Goal: Task Accomplishment & Management: Use online tool/utility

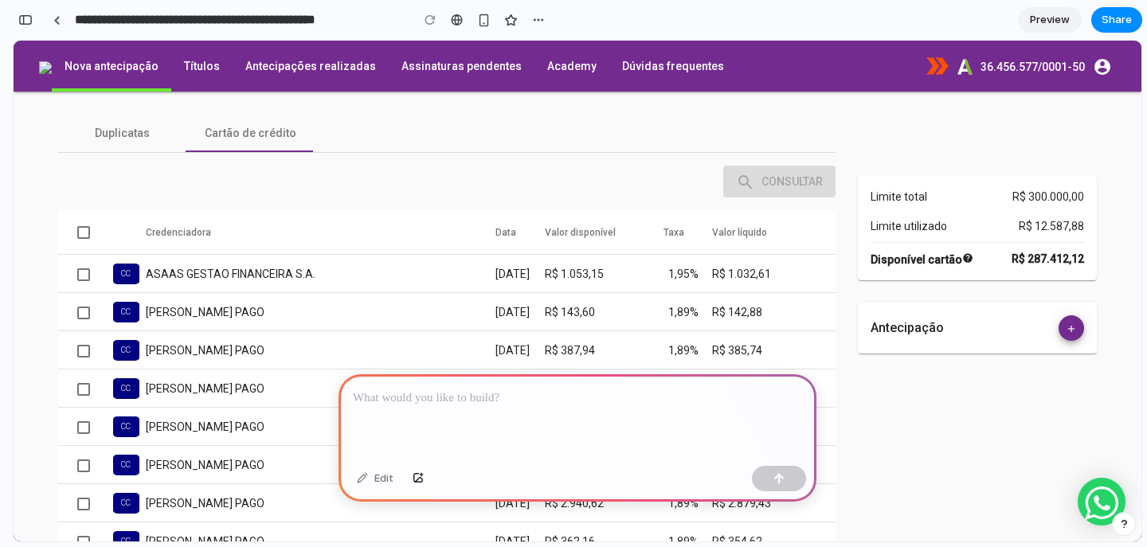
click at [442, 394] on p at bounding box center [577, 398] width 449 height 19
click at [352, 387] on div "**********" at bounding box center [577, 416] width 478 height 85
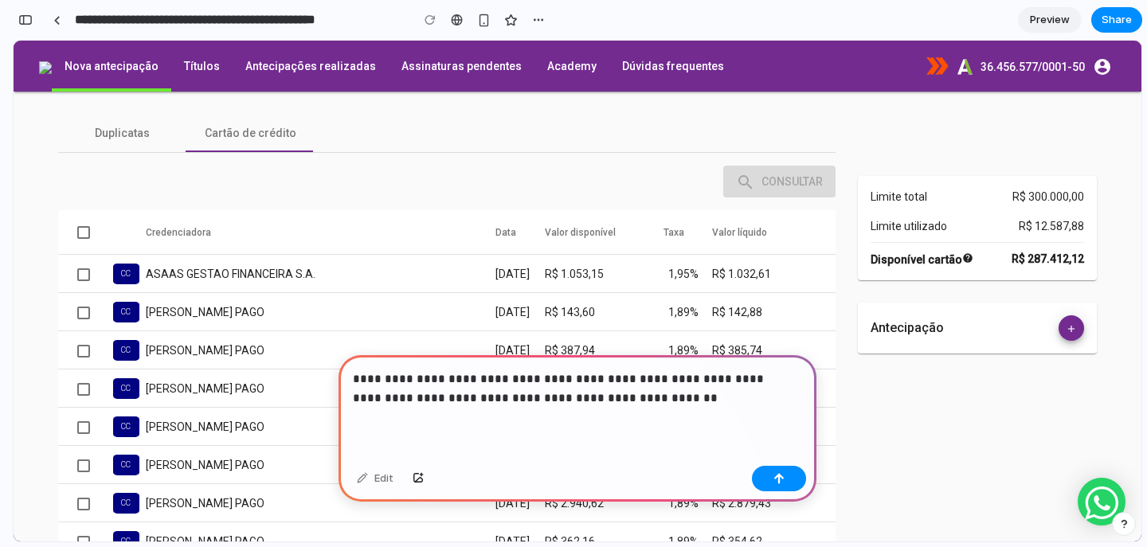
click at [639, 370] on p "**********" at bounding box center [574, 389] width 443 height 38
click at [716, 370] on p "**********" at bounding box center [574, 389] width 443 height 38
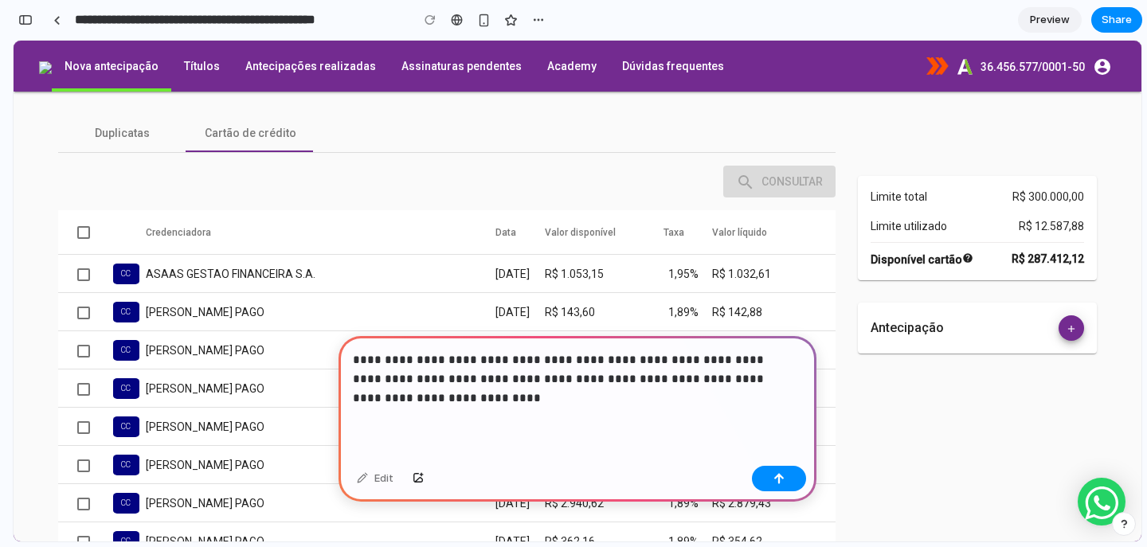
click at [695, 390] on p "**********" at bounding box center [574, 378] width 443 height 57
click at [740, 370] on p "**********" at bounding box center [574, 378] width 443 height 57
click at [732, 371] on p "**********" at bounding box center [574, 378] width 443 height 57
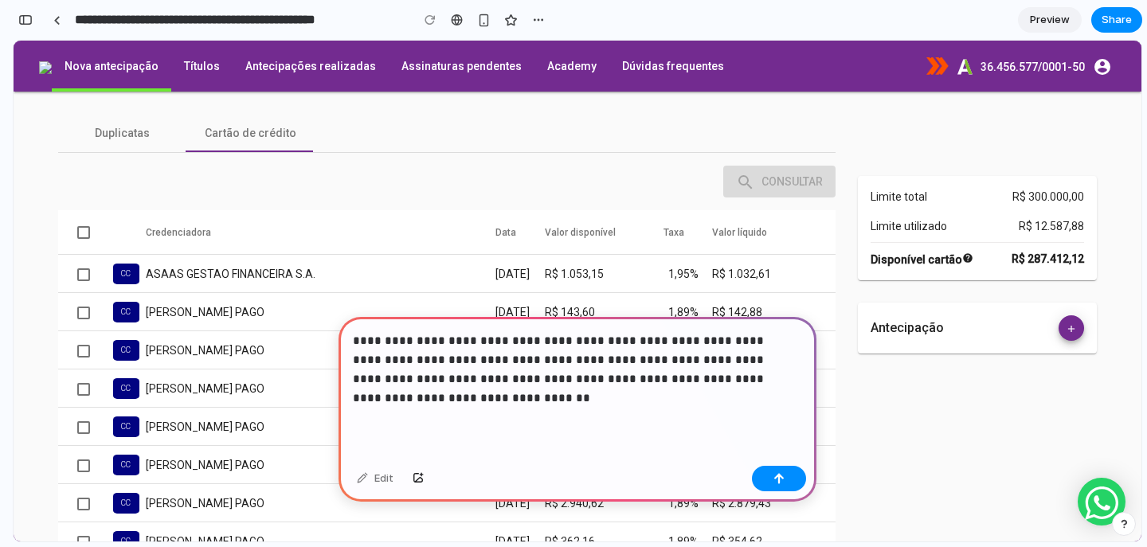
click at [652, 383] on p "**********" at bounding box center [574, 369] width 443 height 76
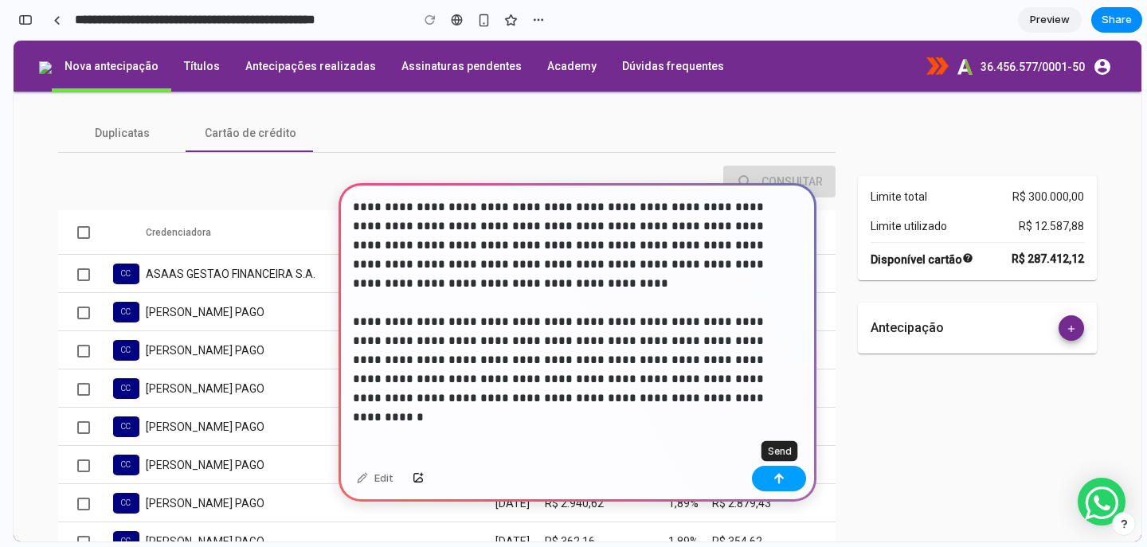
click at [773, 468] on button "button" at bounding box center [779, 478] width 54 height 25
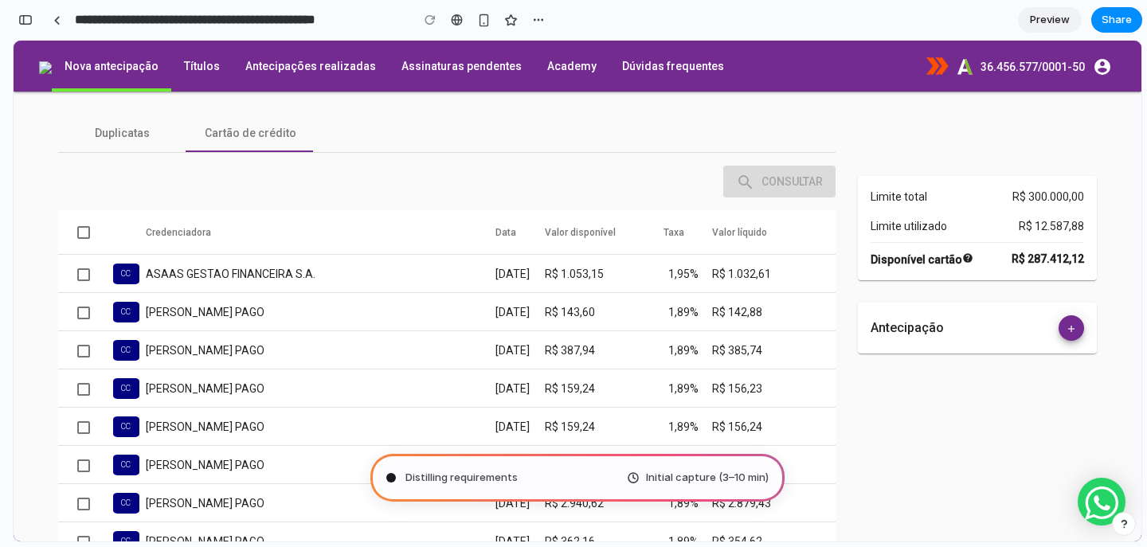
type input "**********"
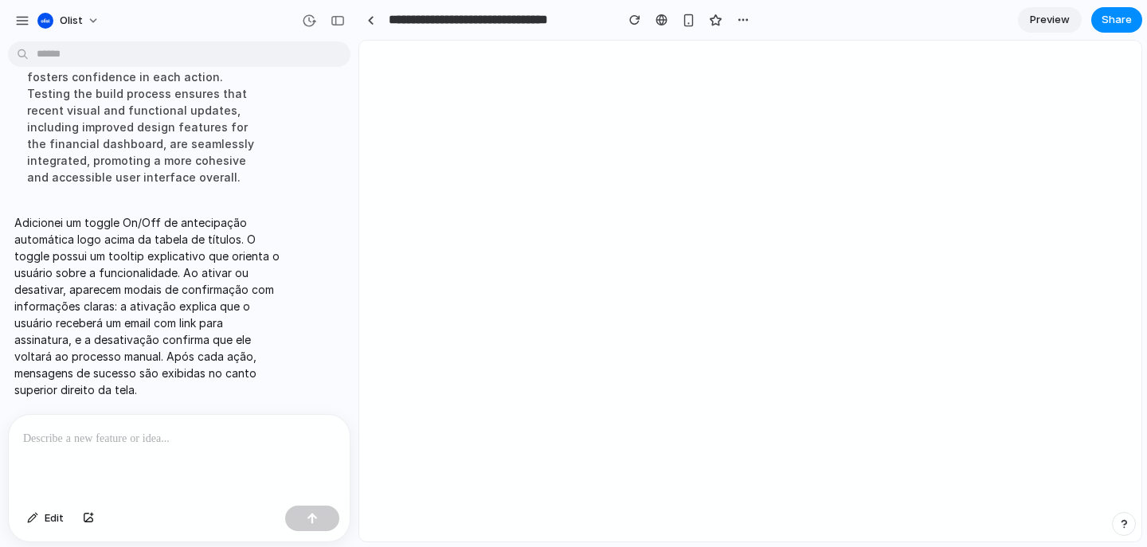
scroll to position [0, 152]
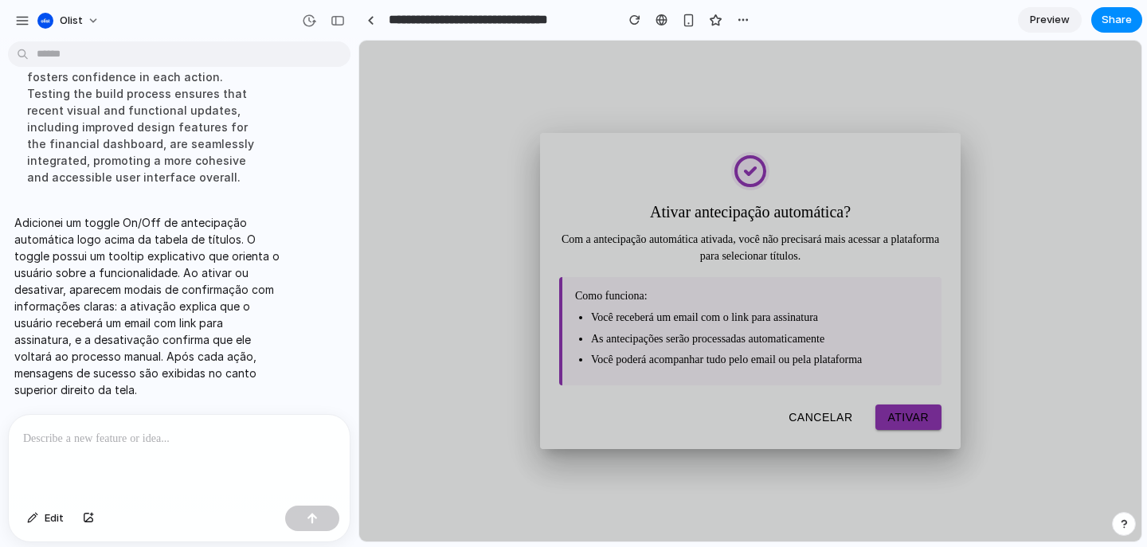
click at [825, 427] on button "Cancelar" at bounding box center [820, 417] width 89 height 25
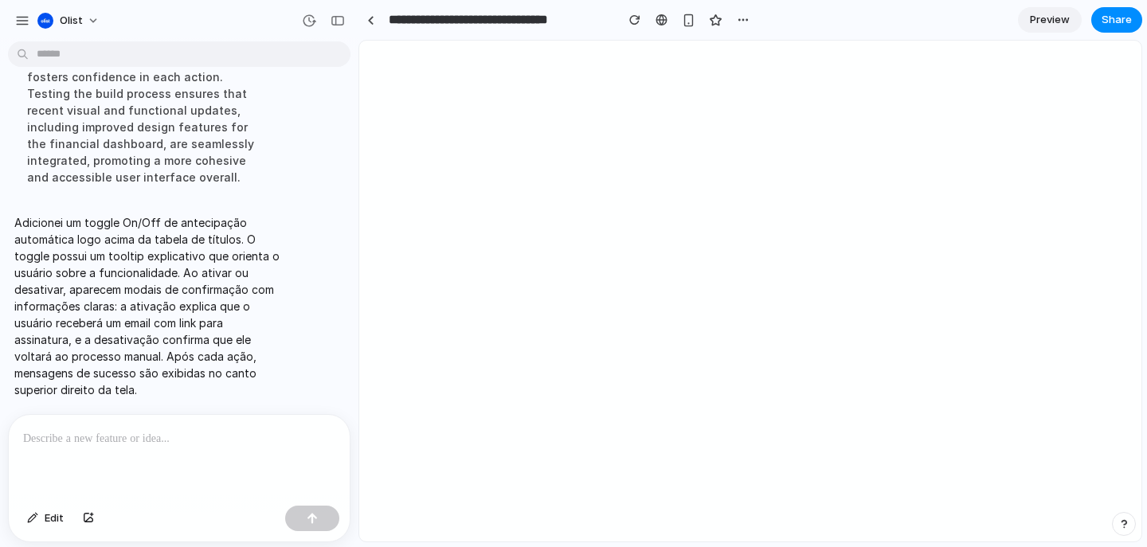
click at [247, 442] on div at bounding box center [179, 457] width 341 height 84
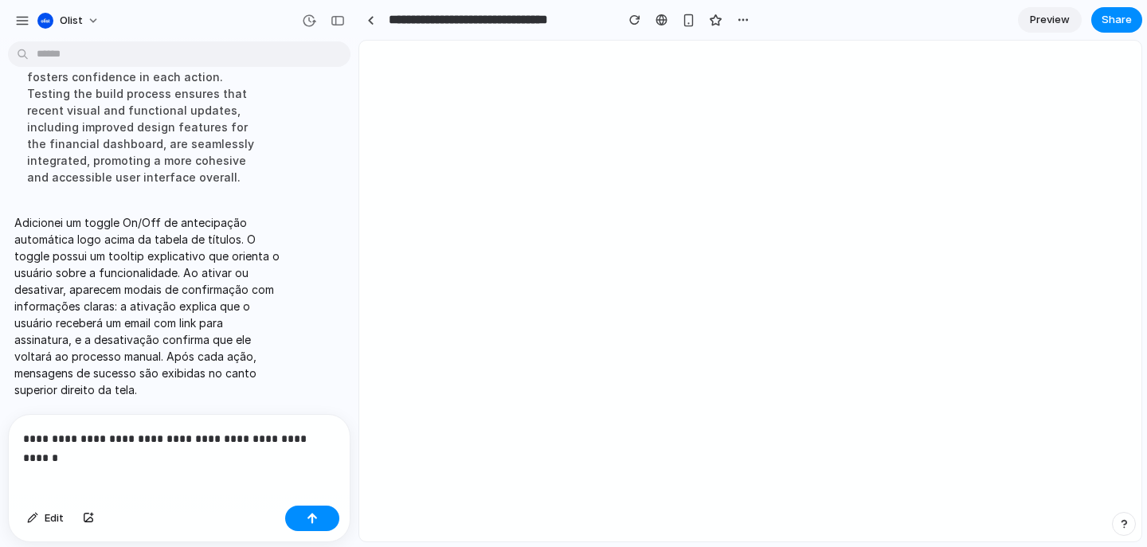
scroll to position [517, 0]
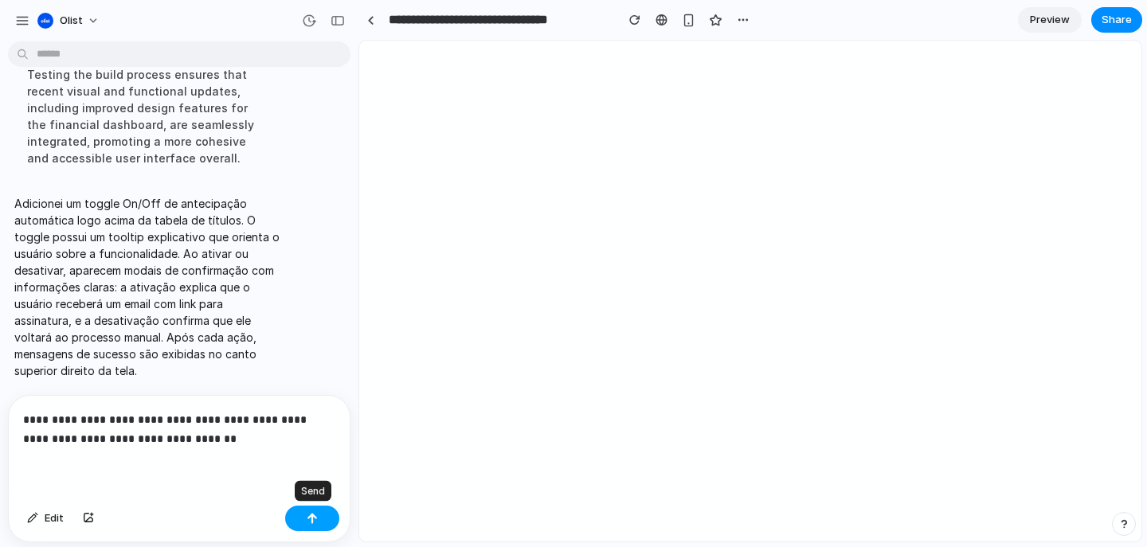
click at [310, 518] on div "button" at bounding box center [312, 518] width 11 height 11
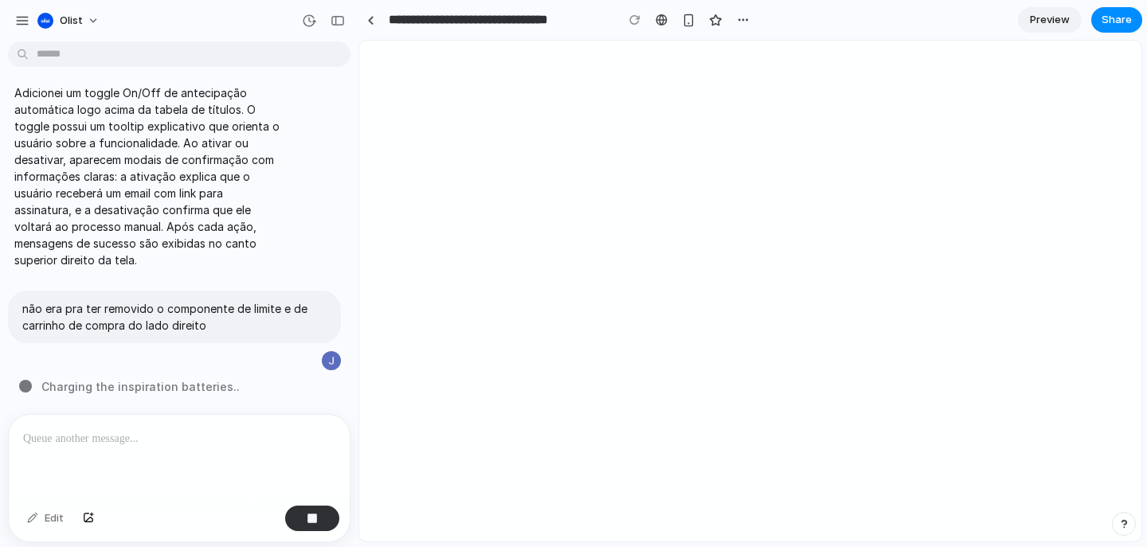
scroll to position [0, 0]
click at [1049, 24] on span "Preview" at bounding box center [1050, 20] width 40 height 16
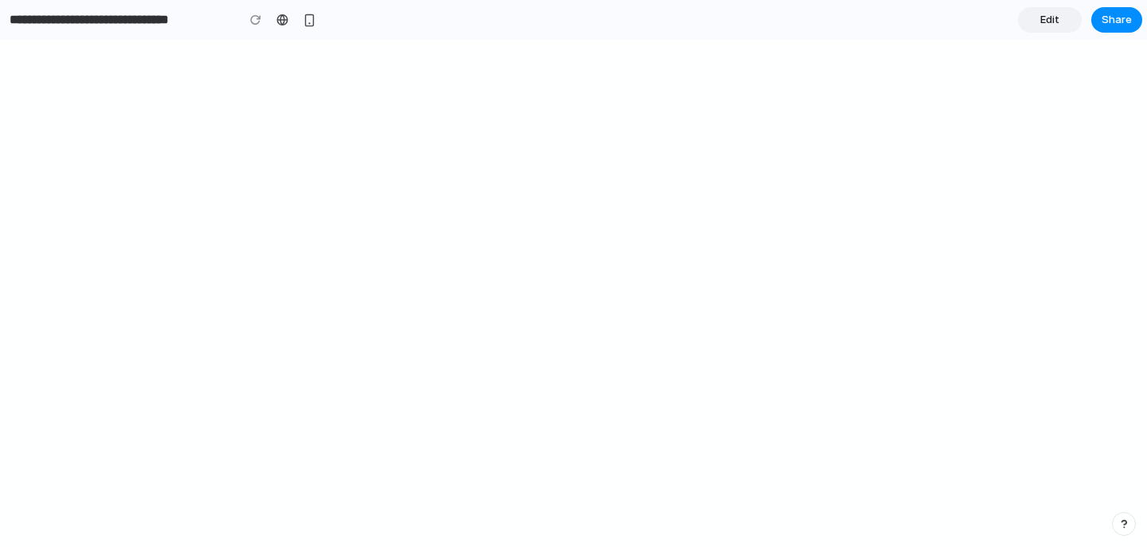
click at [1046, 18] on span "Edit" at bounding box center [1049, 20] width 19 height 16
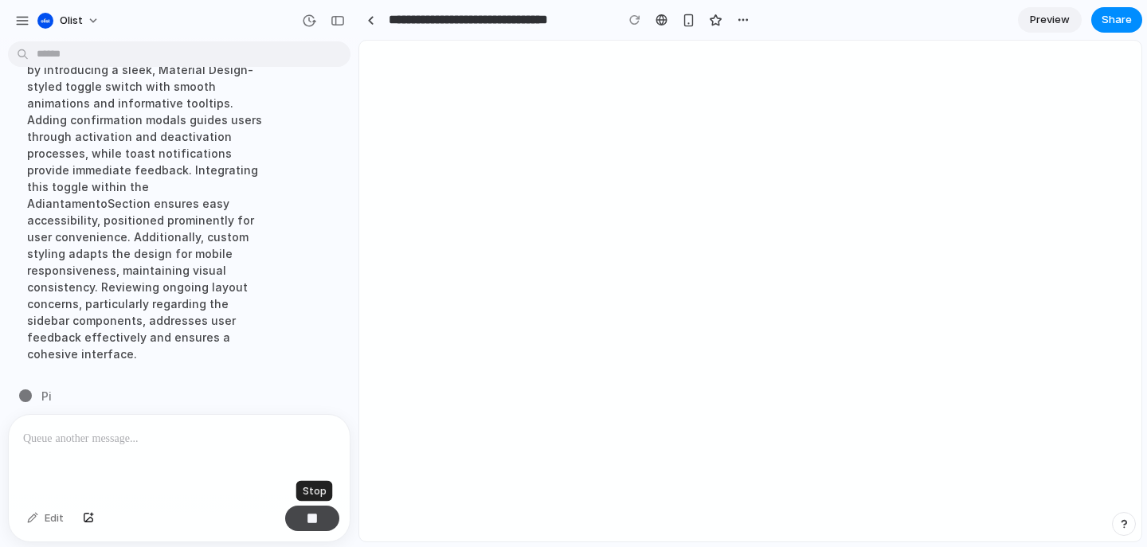
click at [307, 518] on div "button" at bounding box center [312, 518] width 11 height 11
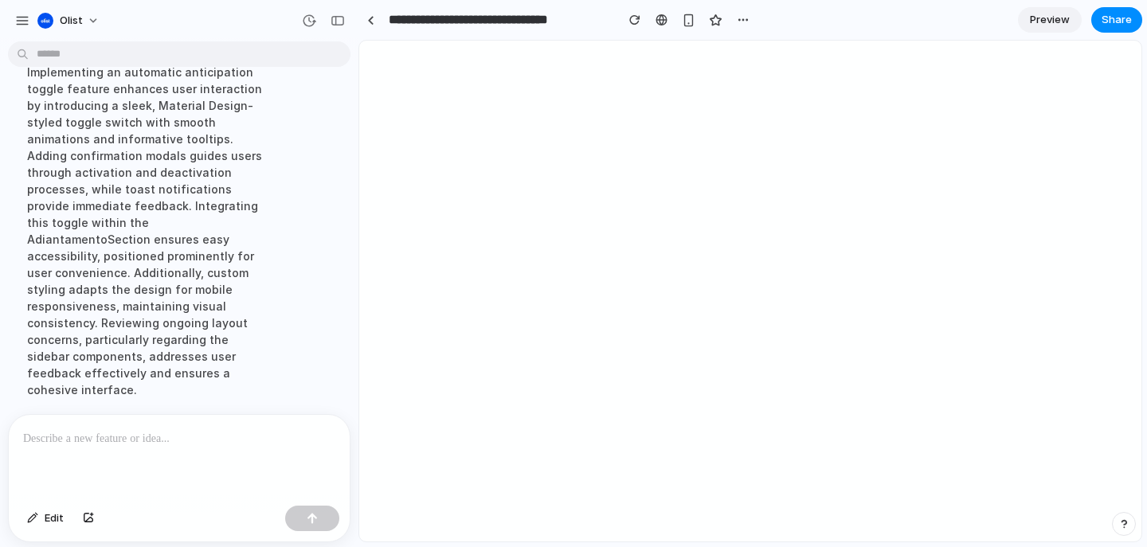
click at [249, 444] on div at bounding box center [179, 457] width 341 height 84
click at [1043, 21] on span "Preview" at bounding box center [1050, 20] width 40 height 16
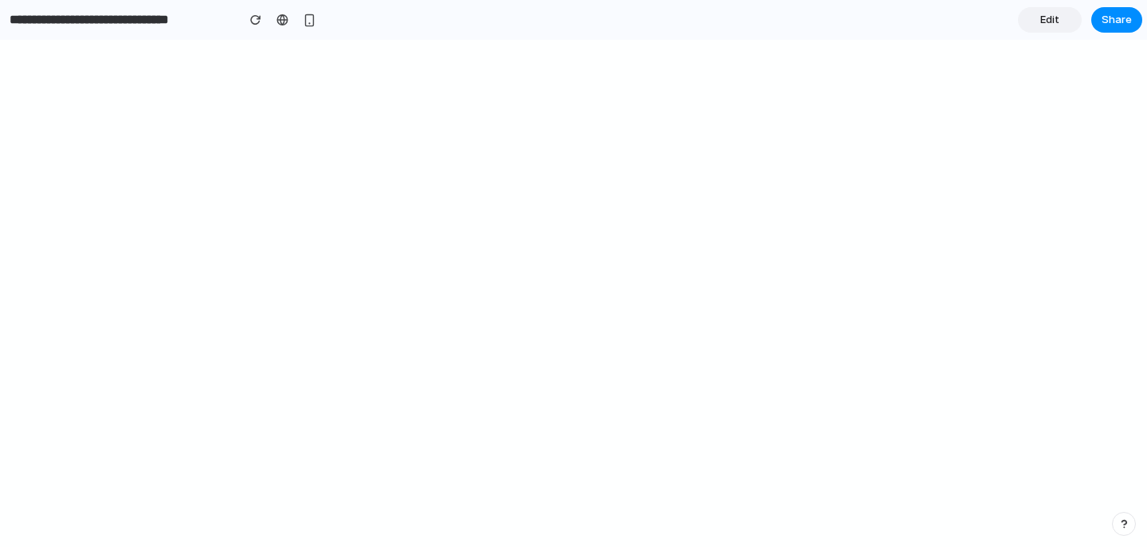
click at [1051, 21] on span "Edit" at bounding box center [1049, 20] width 19 height 16
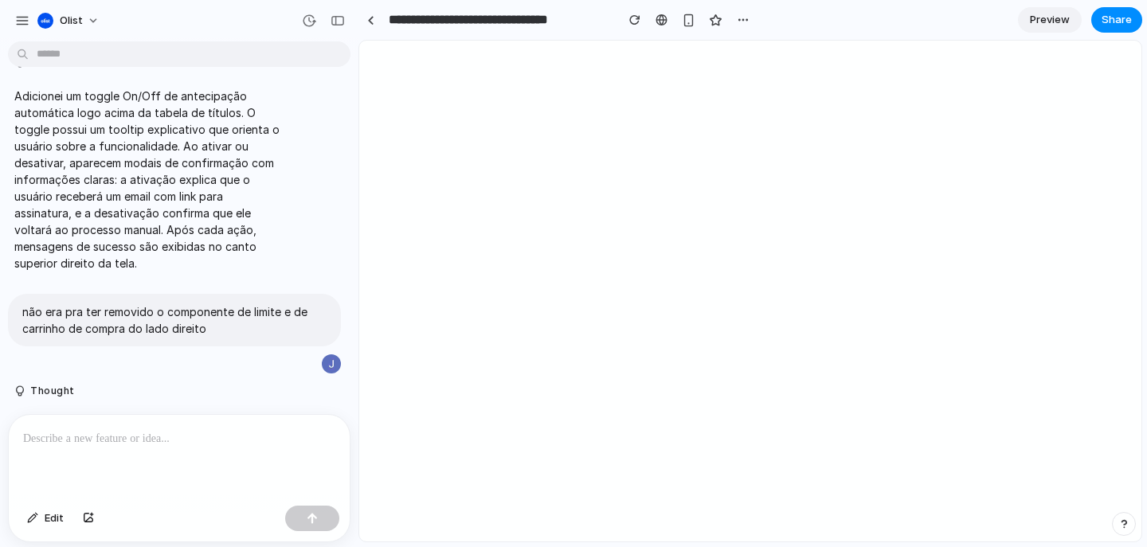
click at [196, 432] on p at bounding box center [179, 438] width 312 height 19
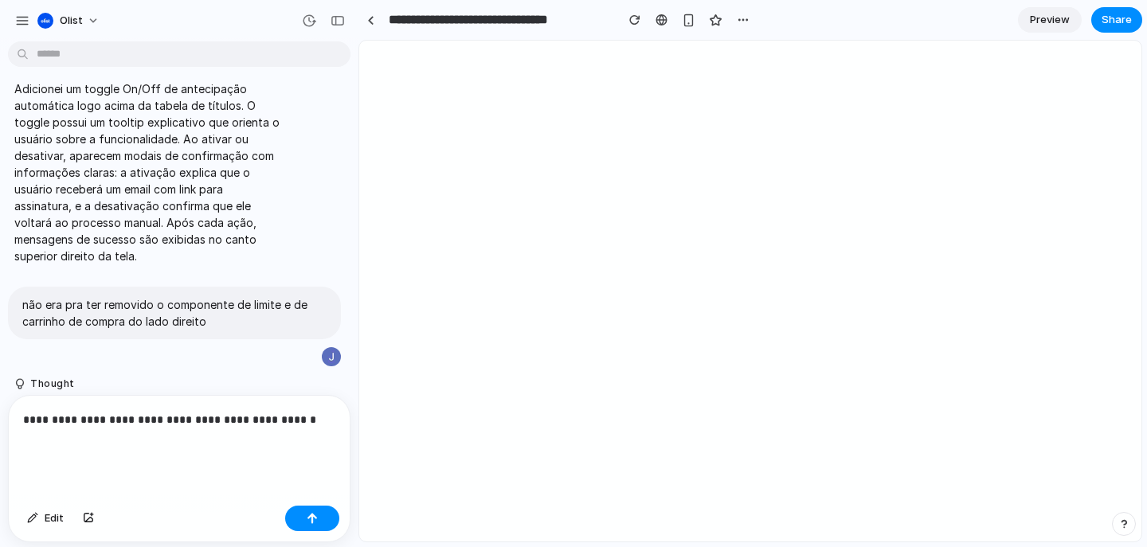
scroll to position [350, 0]
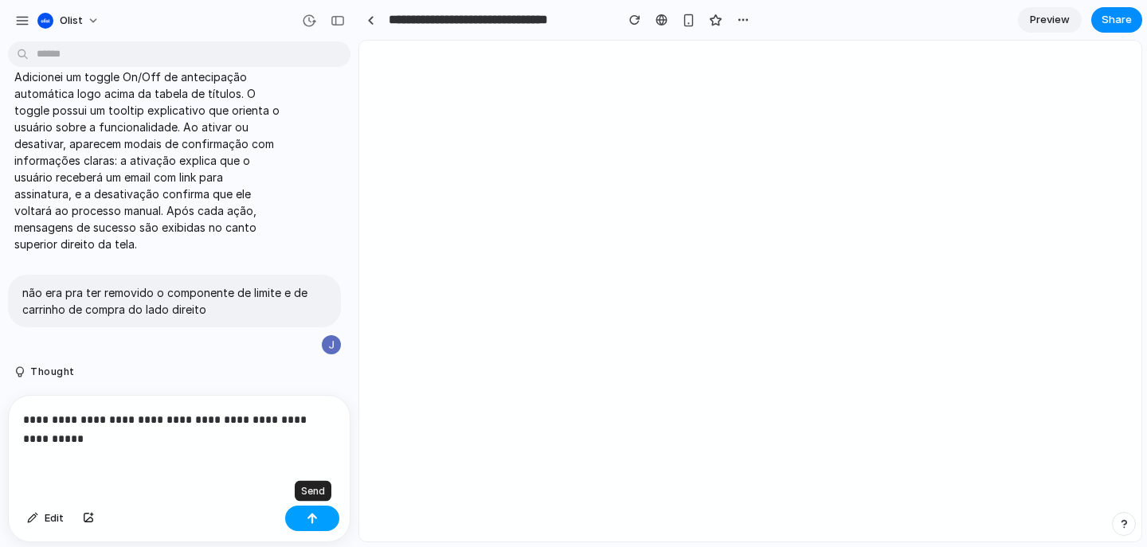
click at [324, 514] on button "button" at bounding box center [312, 518] width 54 height 25
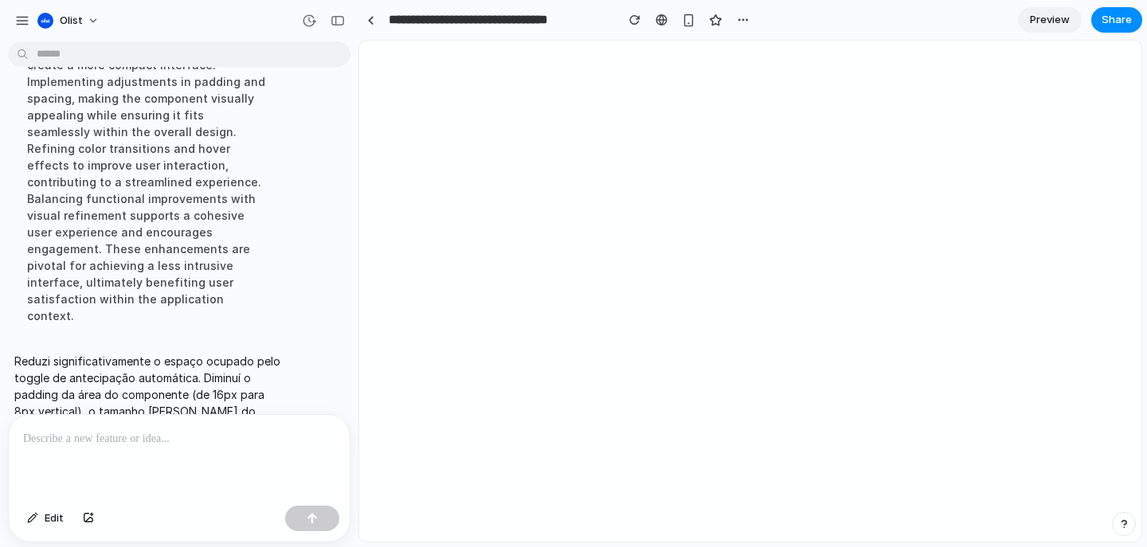
scroll to position [953, 0]
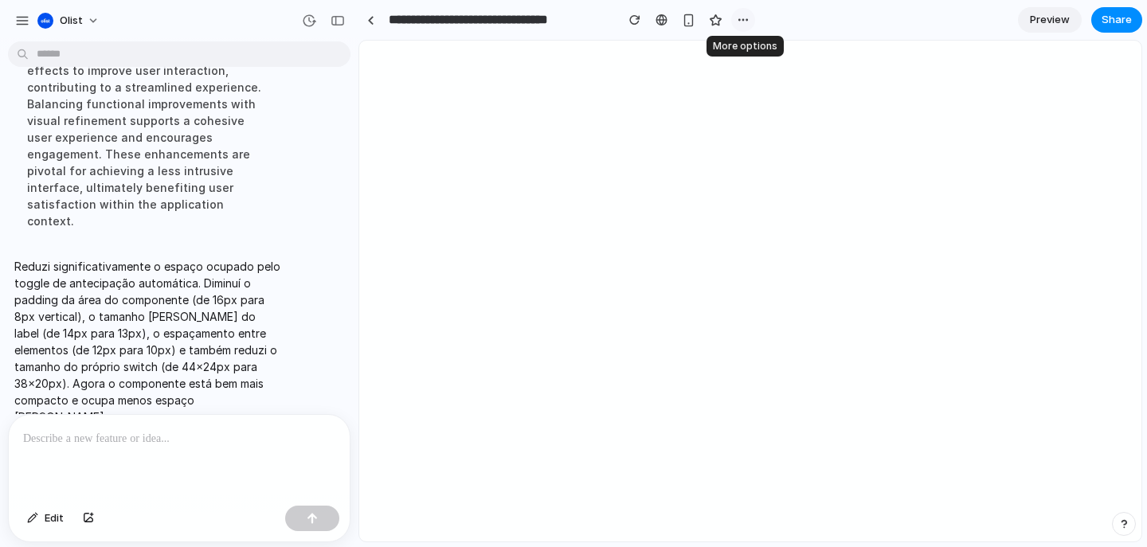
click at [743, 20] on div "button" at bounding box center [743, 20] width 13 height 13
click at [743, 20] on div "Duplicate Delete" at bounding box center [573, 273] width 1147 height 547
click at [47, 521] on span "Edit" at bounding box center [54, 518] width 19 height 16
click at [159, 448] on div at bounding box center [179, 457] width 341 height 84
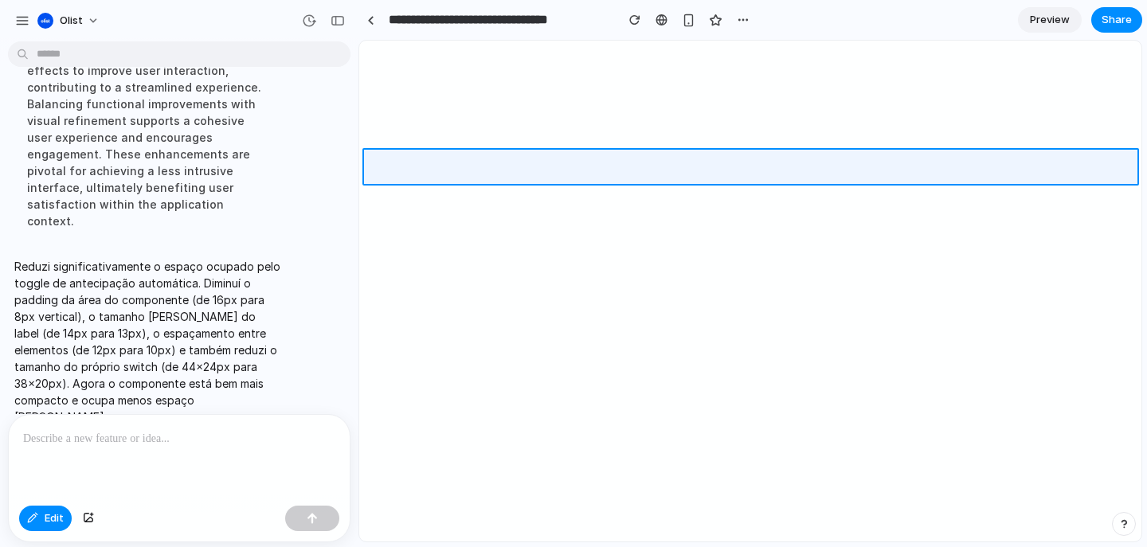
click at [853, 174] on div at bounding box center [750, 291] width 781 height 500
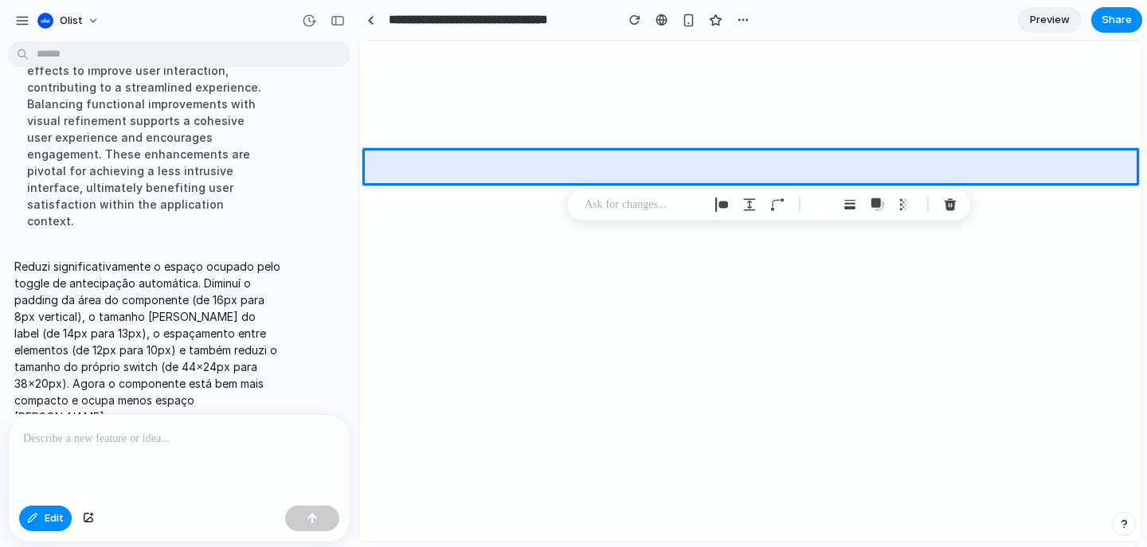
click at [652, 210] on p at bounding box center [644, 204] width 118 height 19
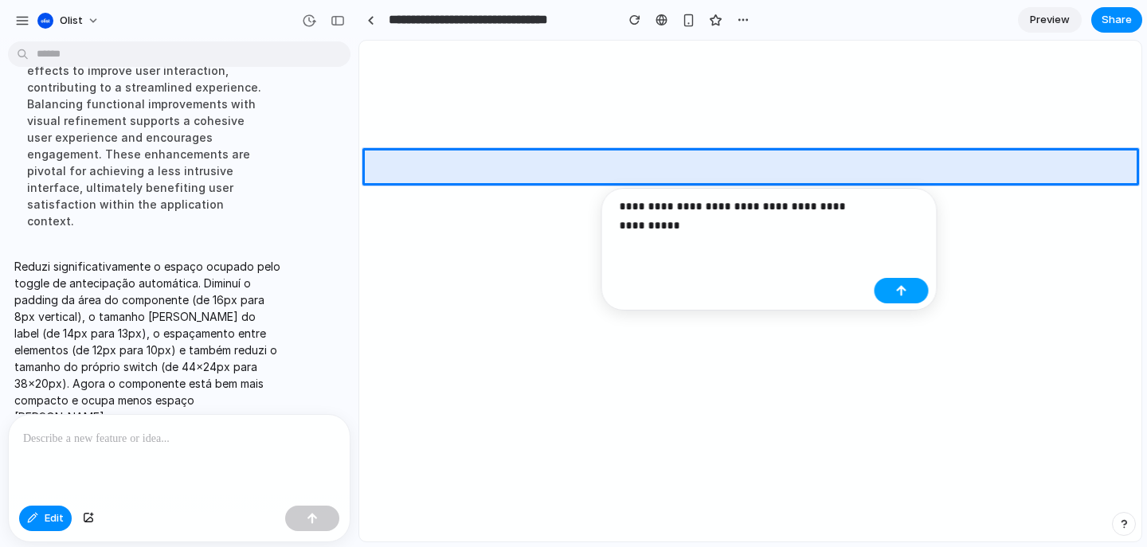
click at [901, 295] on div "button" at bounding box center [901, 290] width 11 height 11
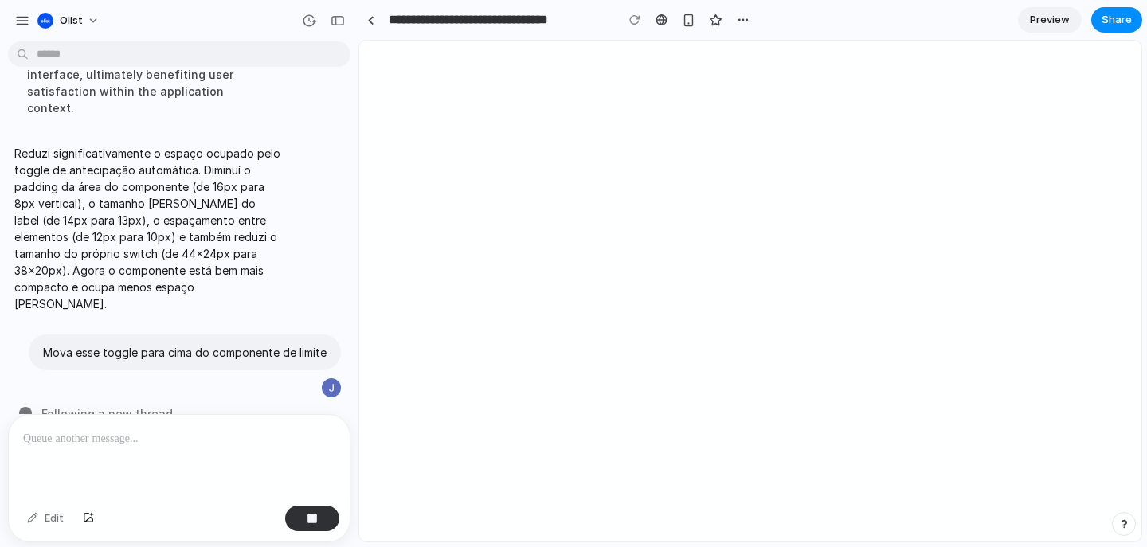
scroll to position [0, 152]
click at [1030, 22] on span "Preview" at bounding box center [1050, 20] width 40 height 16
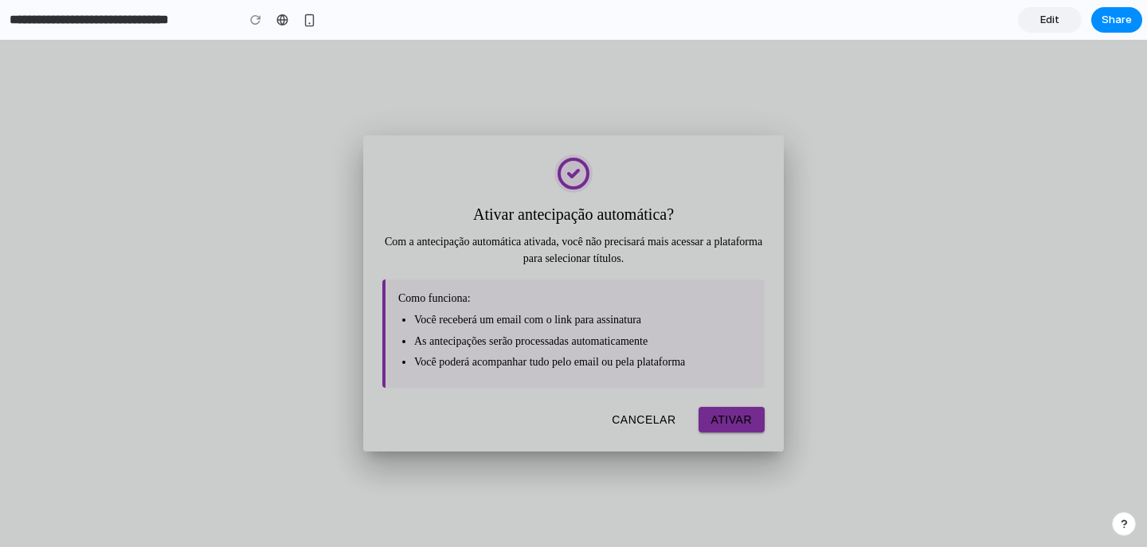
click at [632, 432] on button "Cancelar" at bounding box center [643, 419] width 89 height 25
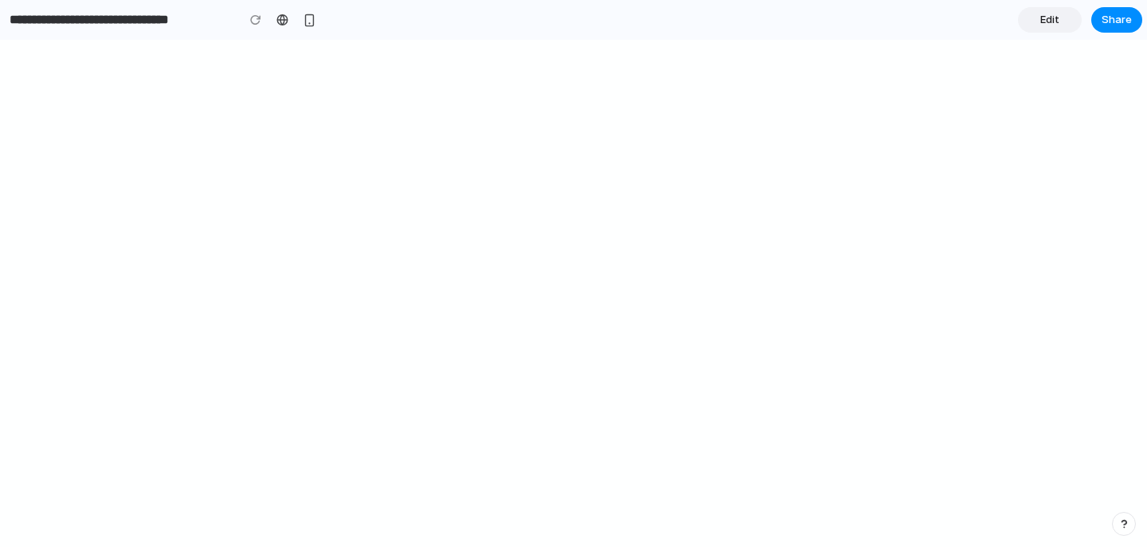
click at [1043, 20] on span "Edit" at bounding box center [1049, 20] width 19 height 16
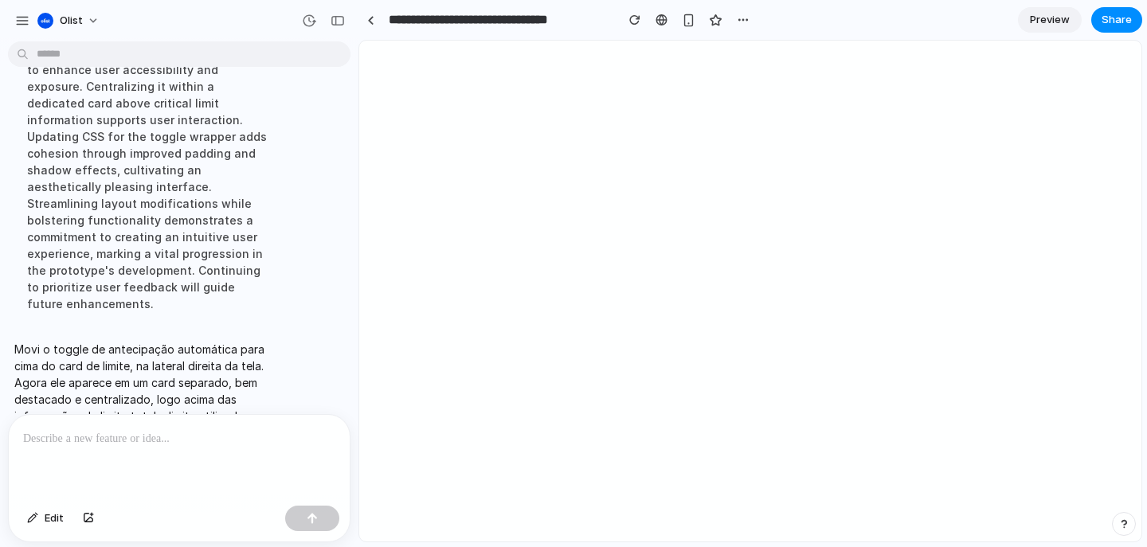
click at [1058, 22] on span "Preview" at bounding box center [1050, 20] width 40 height 16
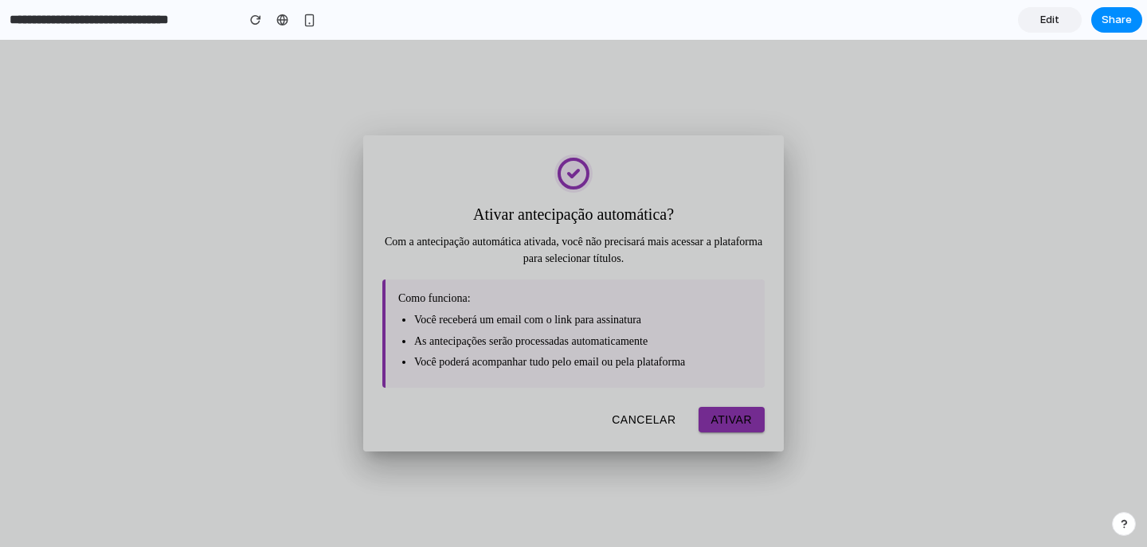
click at [642, 432] on button "Cancelar" at bounding box center [643, 419] width 89 height 25
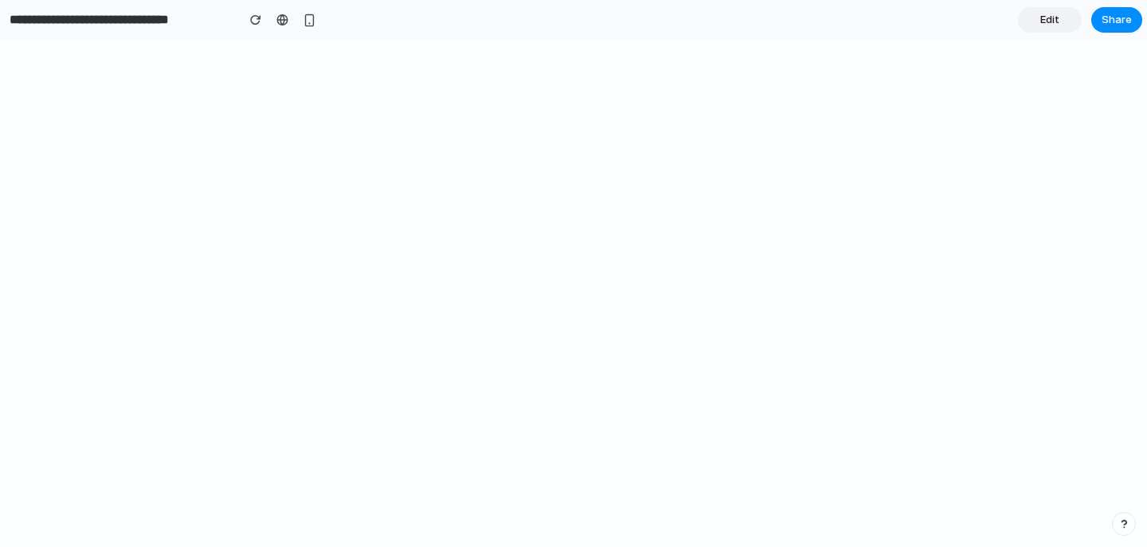
click at [1042, 18] on span "Edit" at bounding box center [1049, 20] width 19 height 16
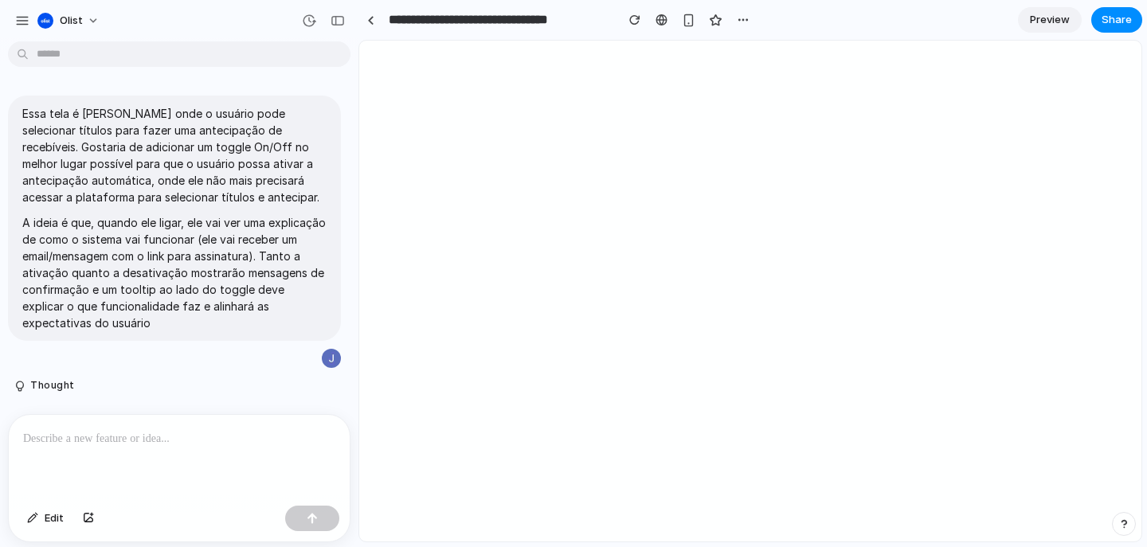
scroll to position [839, 0]
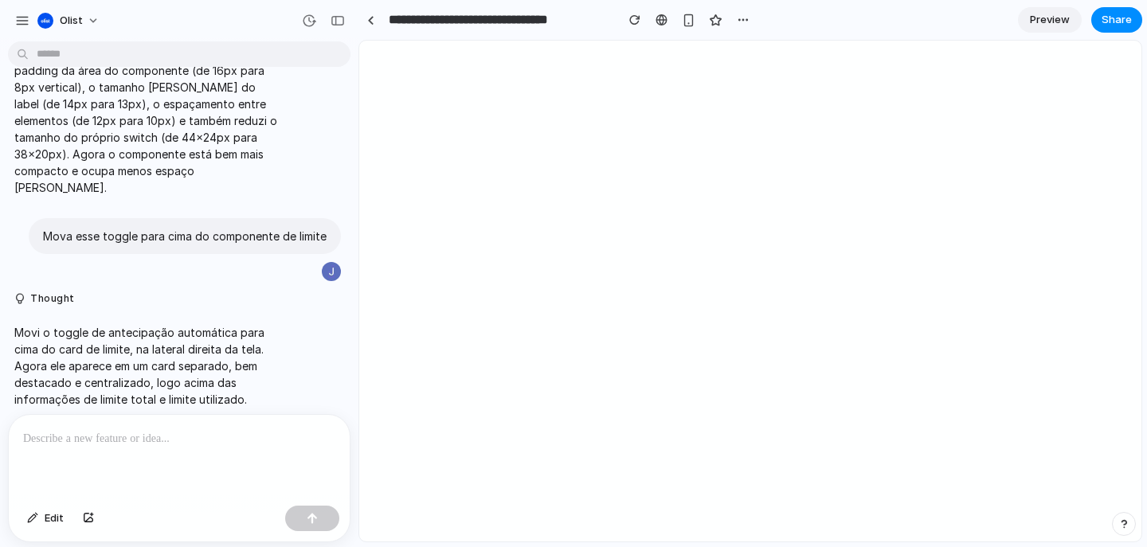
click at [1050, 21] on span "Preview" at bounding box center [1050, 20] width 40 height 16
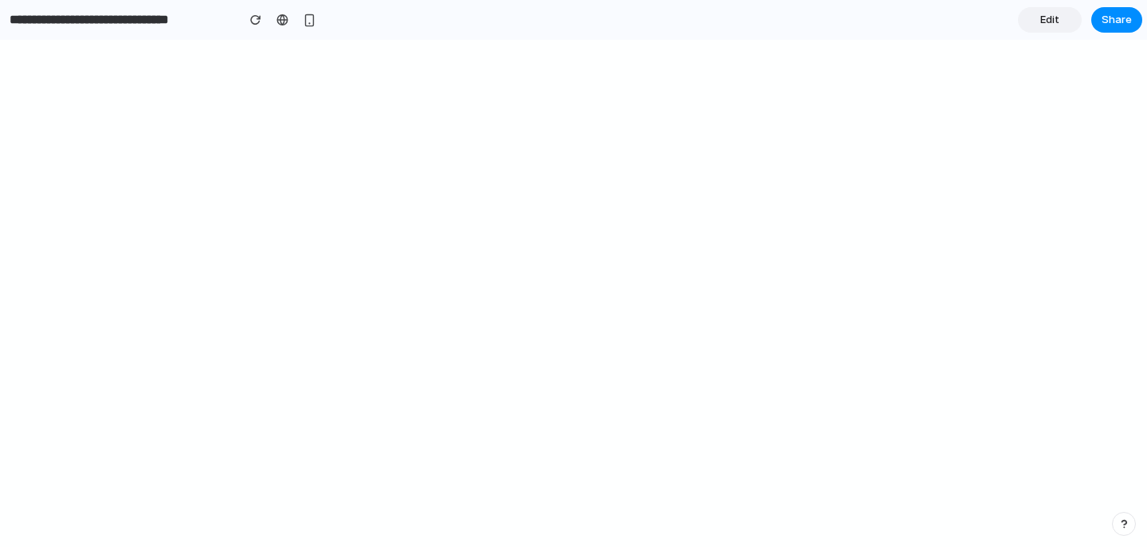
click at [1047, 20] on span "Edit" at bounding box center [1049, 20] width 19 height 16
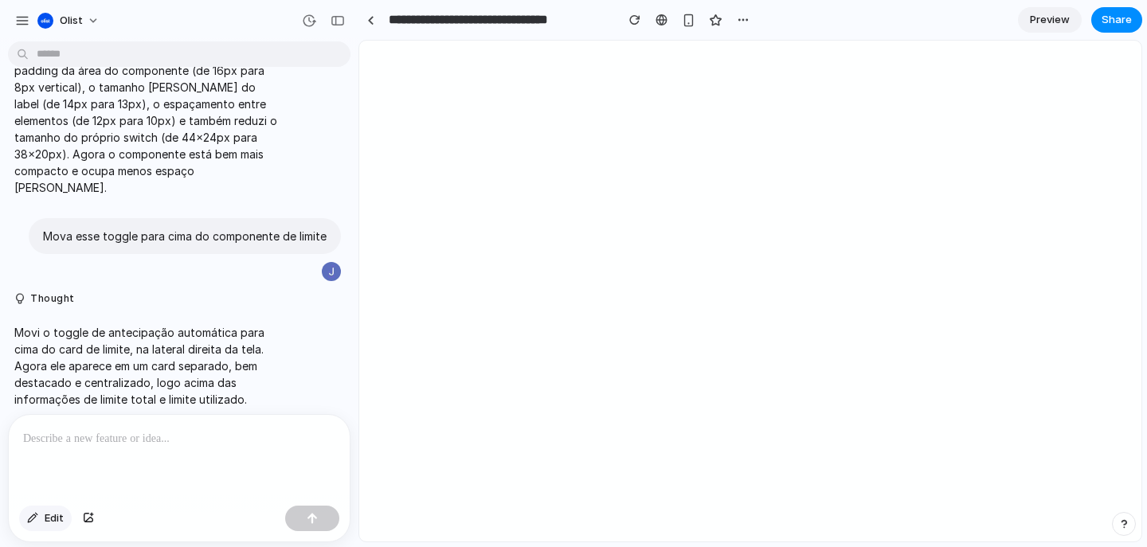
click at [48, 520] on span "Edit" at bounding box center [54, 518] width 19 height 16
click at [1042, 28] on link "Preview" at bounding box center [1050, 19] width 64 height 25
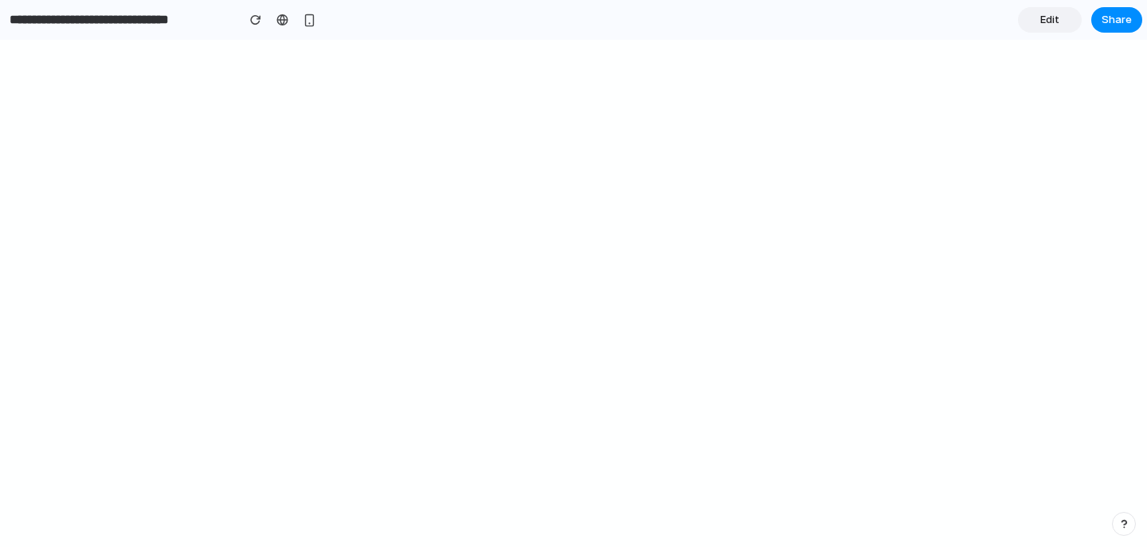
click at [1052, 21] on span "Edit" at bounding box center [1049, 20] width 19 height 16
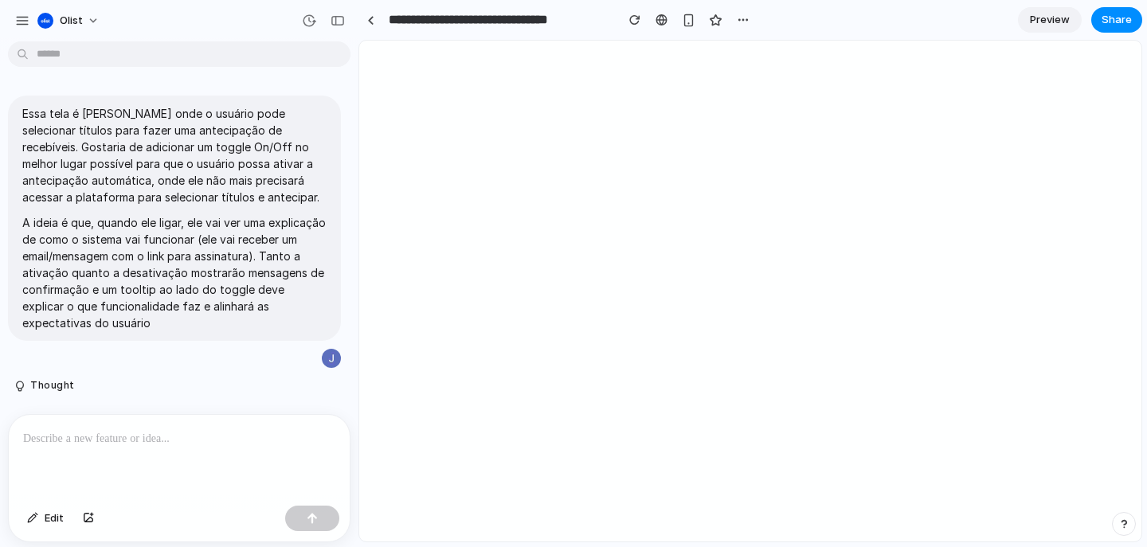
scroll to position [839, 0]
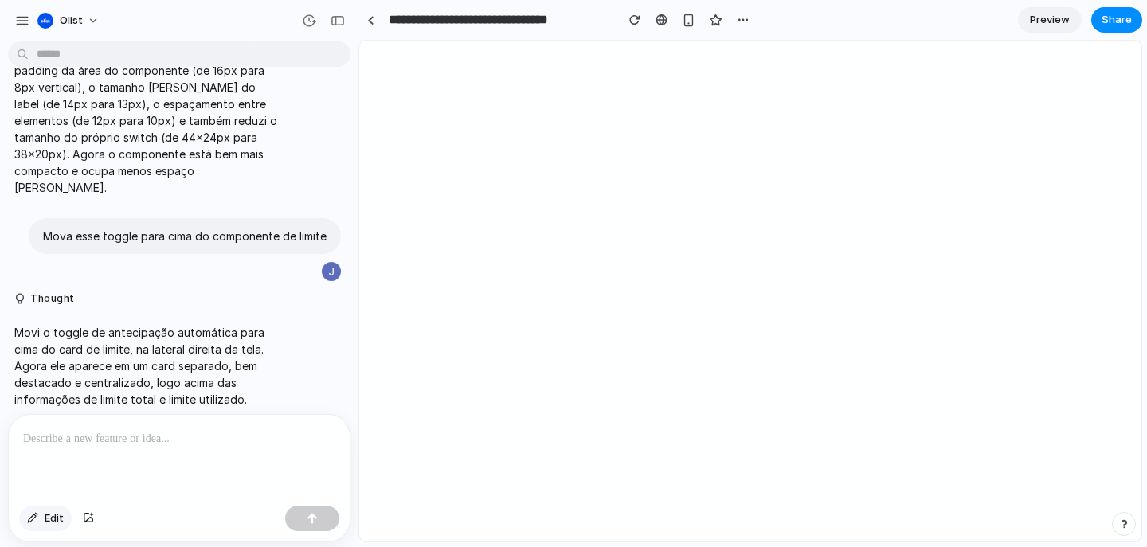
click at [41, 517] on button "Edit" at bounding box center [45, 518] width 53 height 25
click at [342, 27] on button "button" at bounding box center [337, 20] width 25 height 25
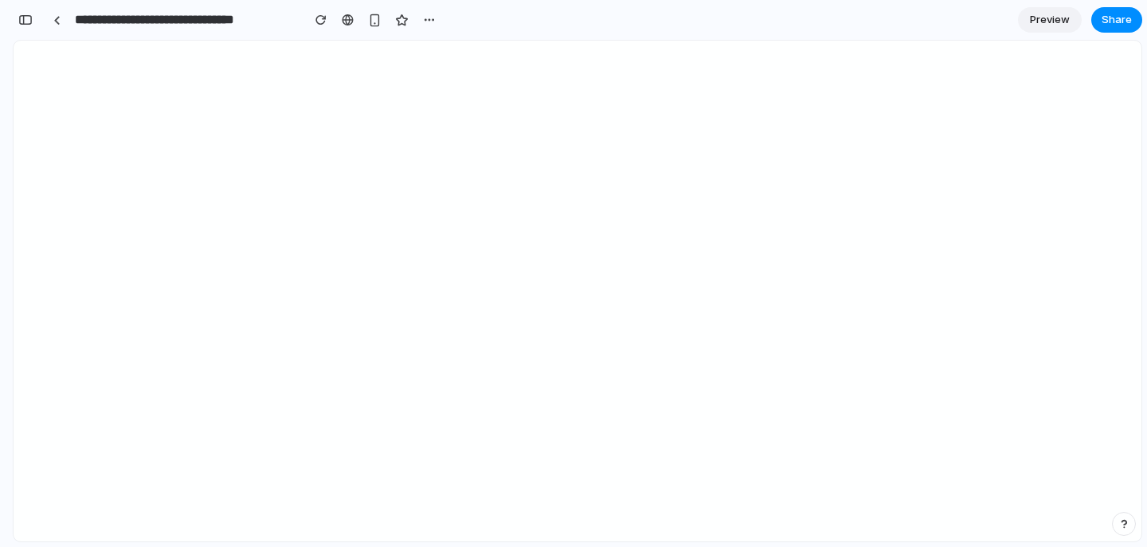
scroll to position [2010, 0]
click at [1046, 18] on span "Preview" at bounding box center [1050, 20] width 40 height 16
click at [1042, 20] on span "Edit" at bounding box center [1049, 20] width 19 height 16
click at [23, 25] on div "button" at bounding box center [25, 19] width 14 height 11
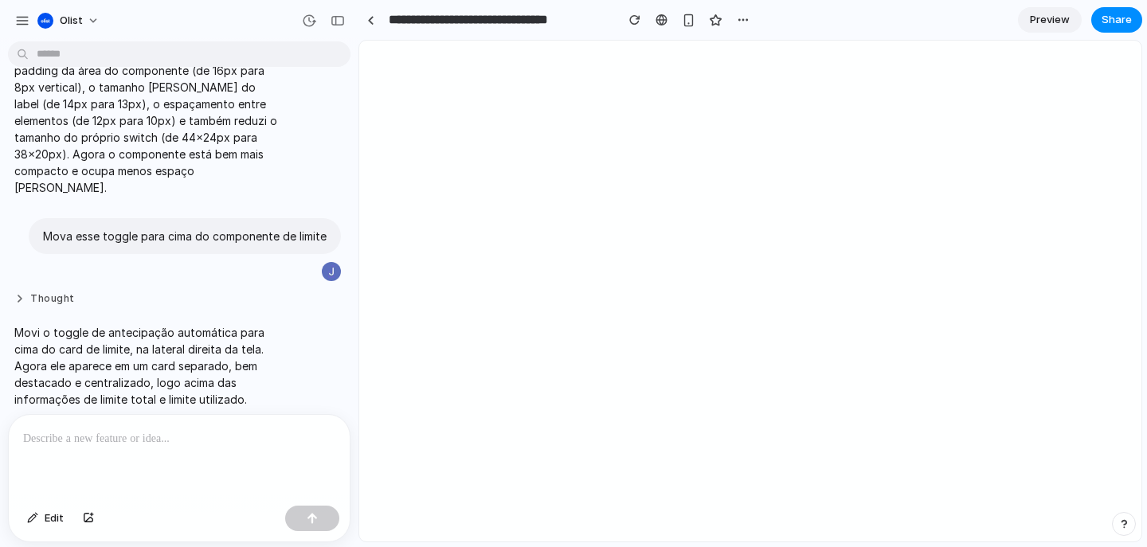
scroll to position [0, 0]
click at [124, 448] on div at bounding box center [179, 457] width 341 height 84
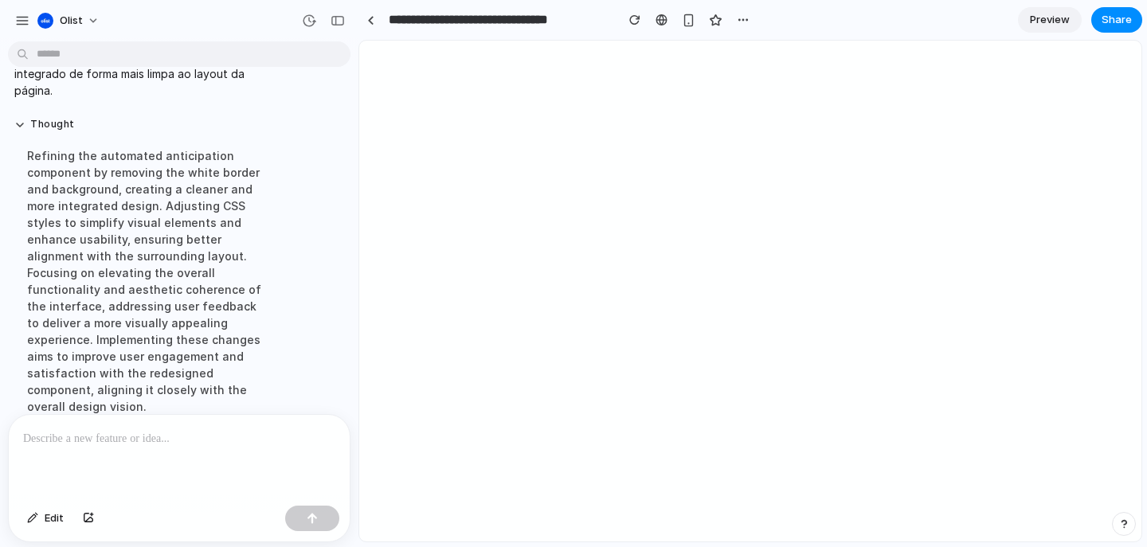
scroll to position [0, 152]
click at [1039, 12] on span "Preview" at bounding box center [1050, 20] width 40 height 16
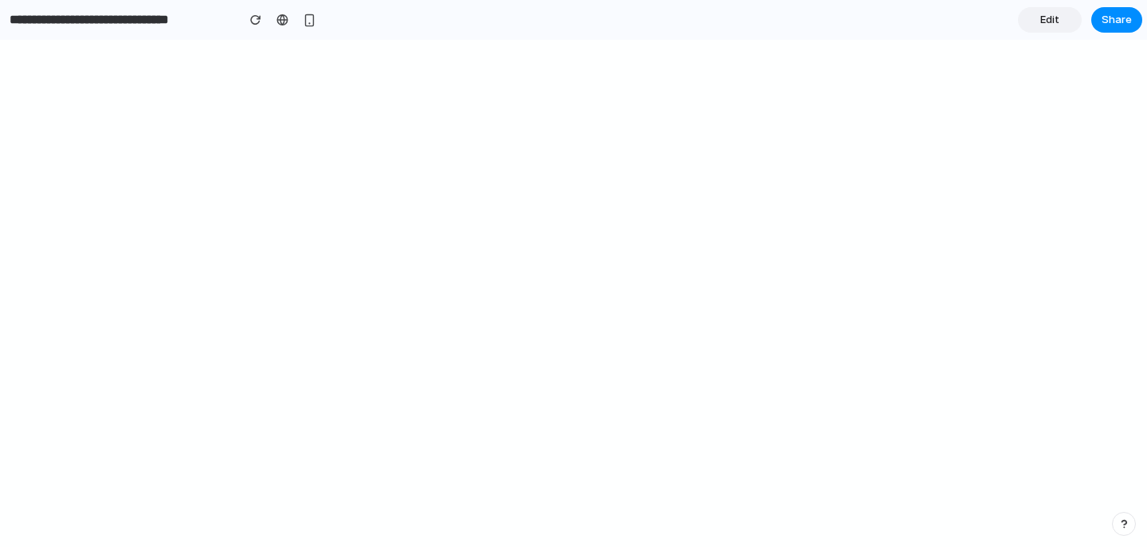
click at [1053, 22] on span "Edit" at bounding box center [1049, 20] width 19 height 16
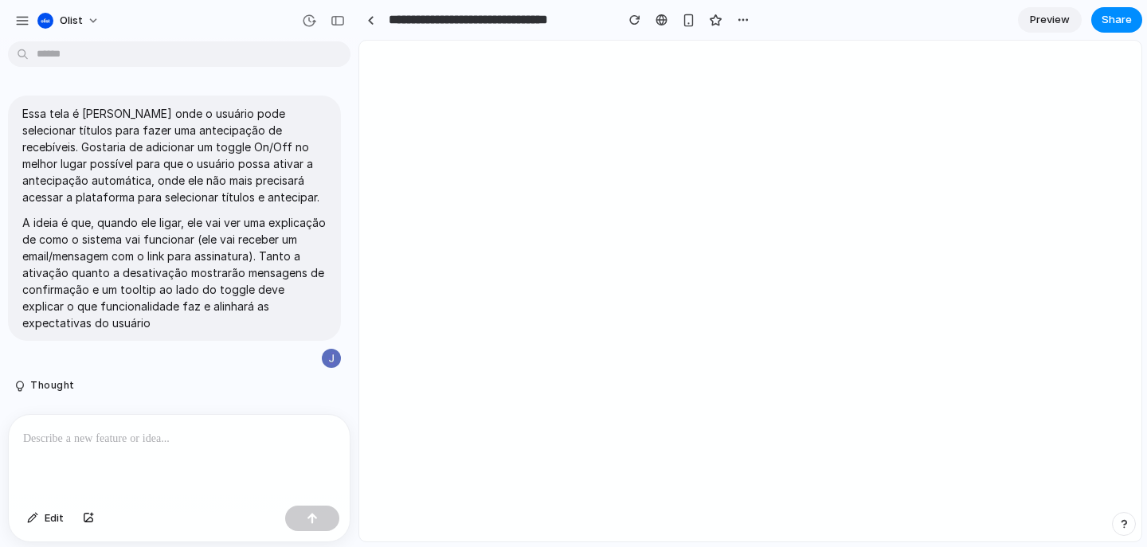
scroll to position [1052, 0]
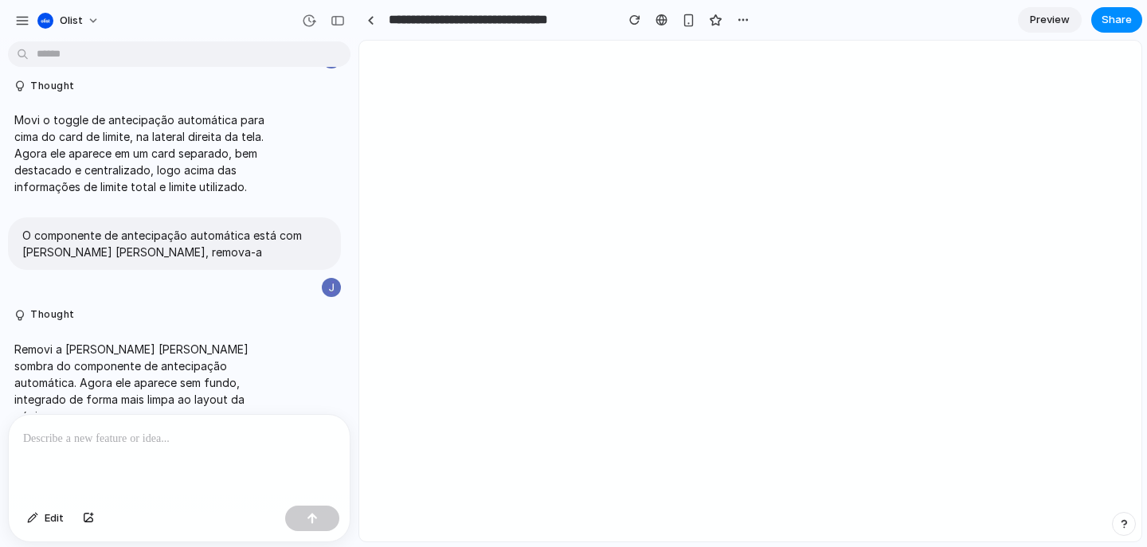
click at [262, 429] on p at bounding box center [179, 438] width 312 height 19
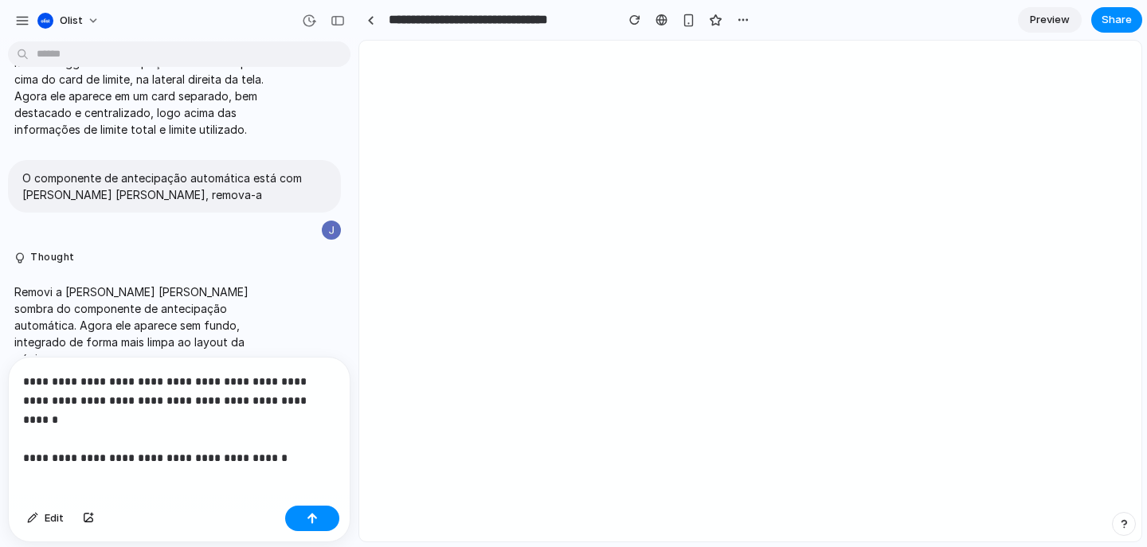
scroll to position [0, 152]
click at [1048, 17] on span "Preview" at bounding box center [1050, 20] width 40 height 16
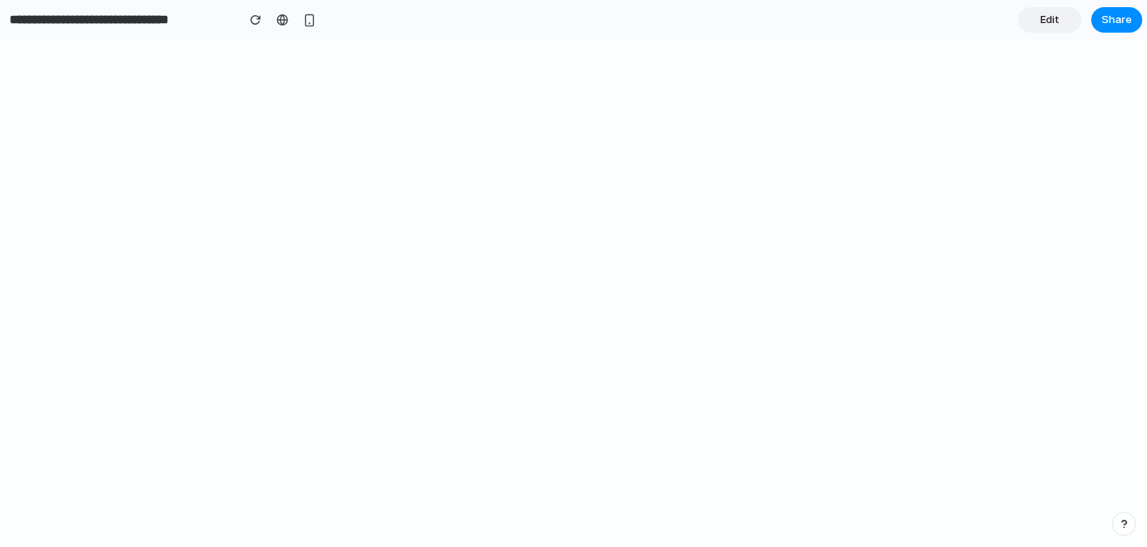
click at [1052, 29] on link "Edit" at bounding box center [1050, 19] width 64 height 25
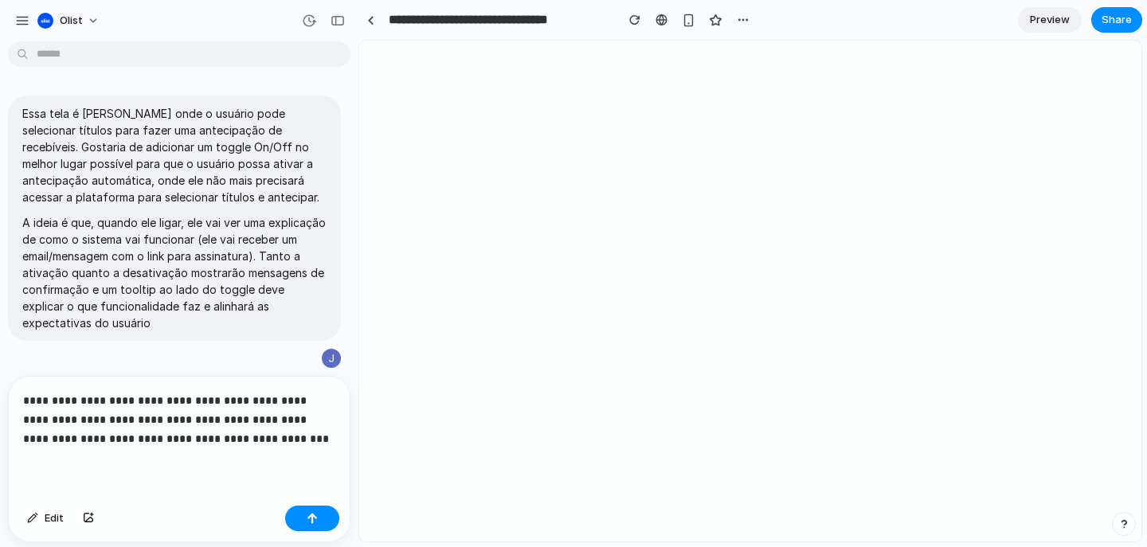
scroll to position [1090, 0]
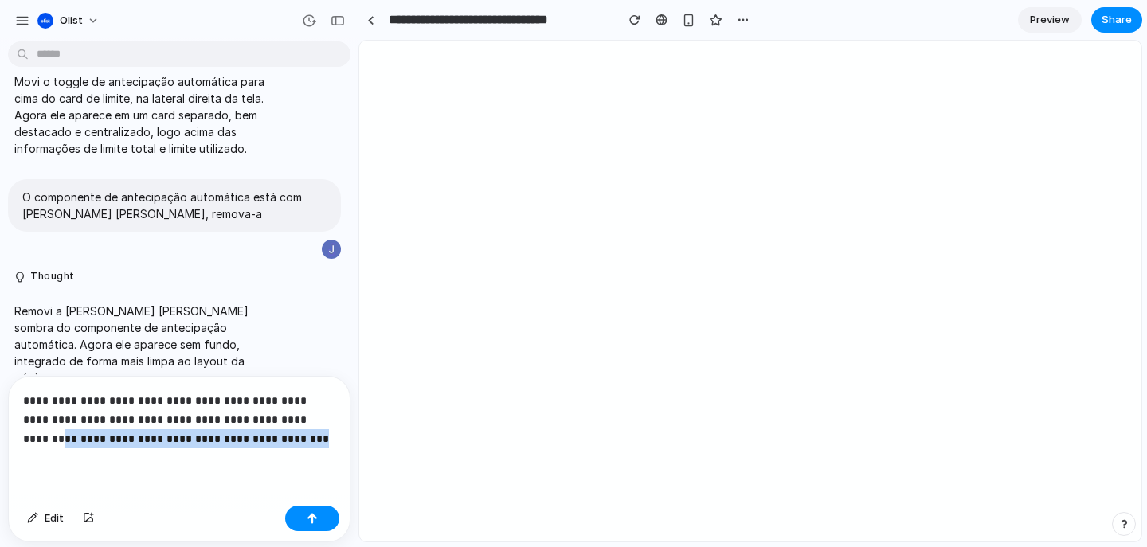
drag, startPoint x: 319, startPoint y: 432, endPoint x: 20, endPoint y: 424, distance: 298.7
click at [20, 424] on div "**********" at bounding box center [179, 438] width 341 height 123
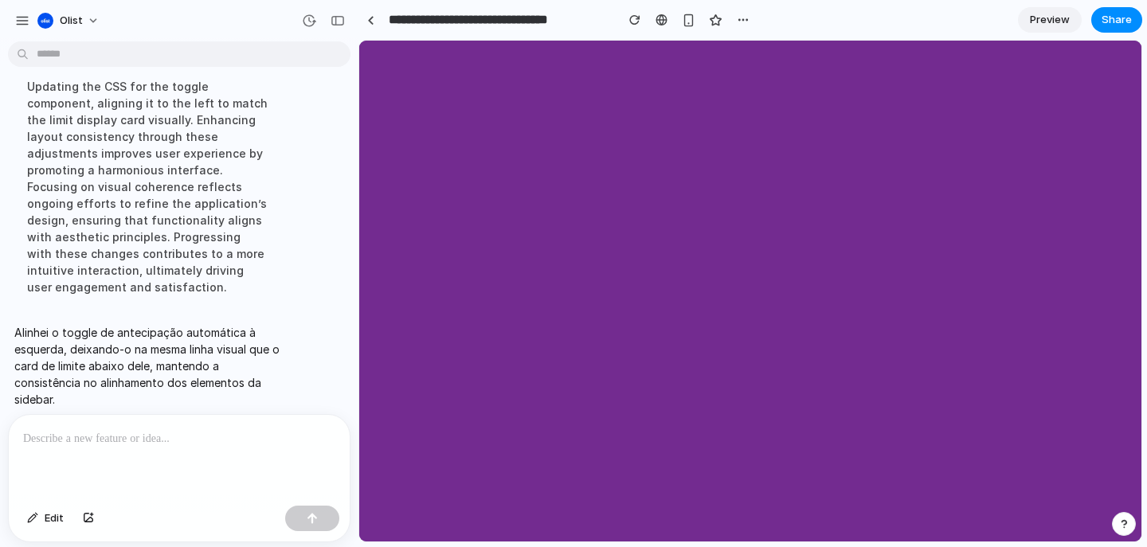
scroll to position [0, 0]
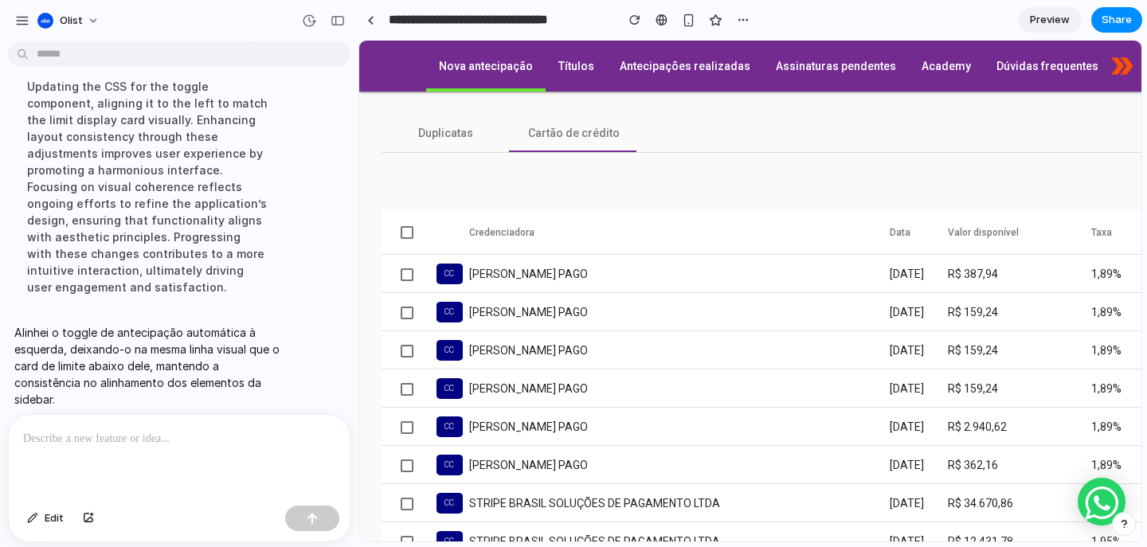
click at [1049, 10] on link "Preview" at bounding box center [1050, 19] width 64 height 25
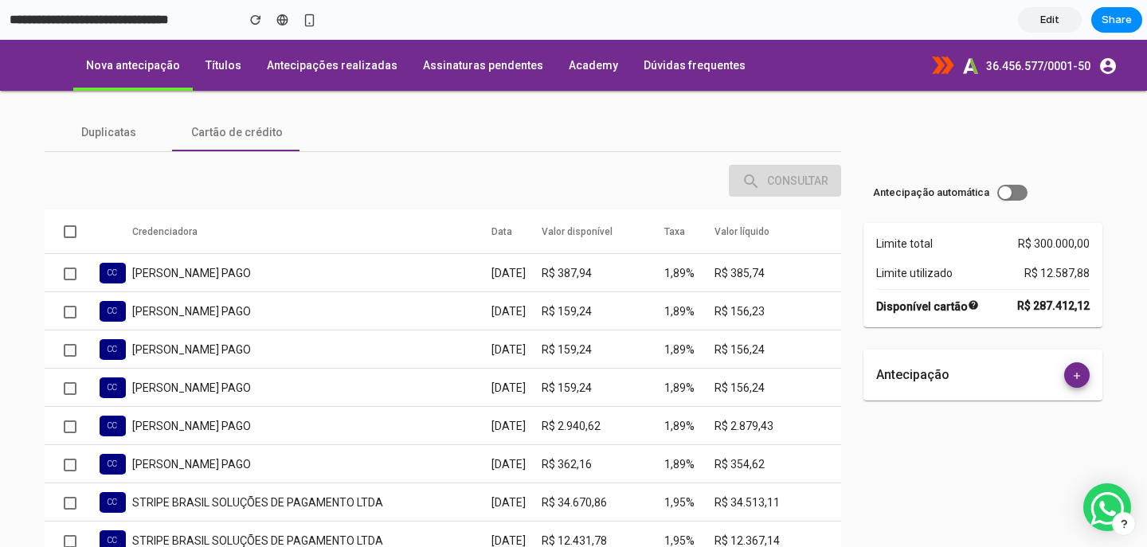
click at [1063, 14] on link "Edit" at bounding box center [1050, 19] width 64 height 25
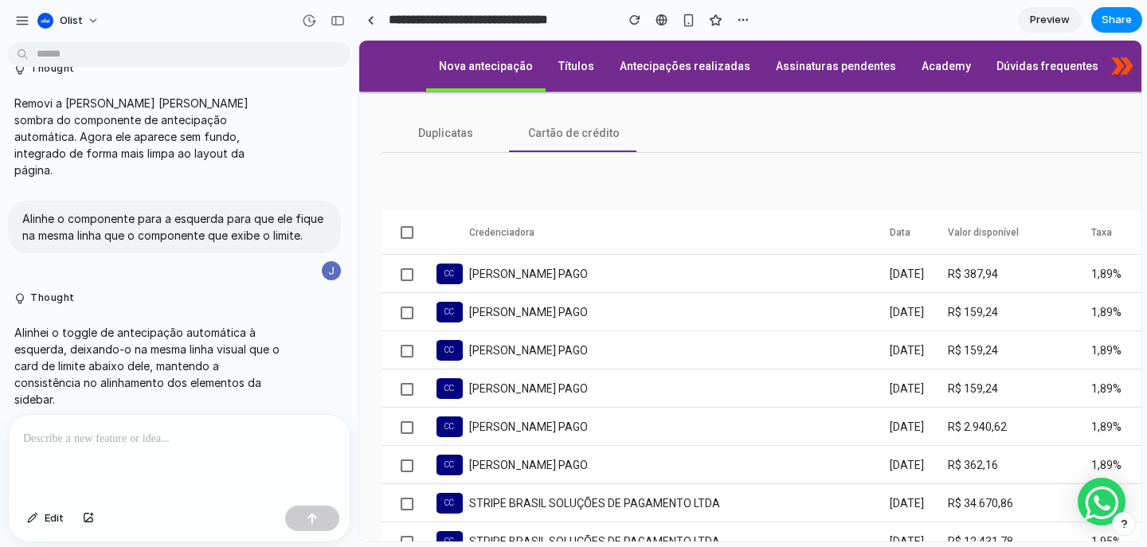
click at [205, 444] on div at bounding box center [179, 457] width 341 height 84
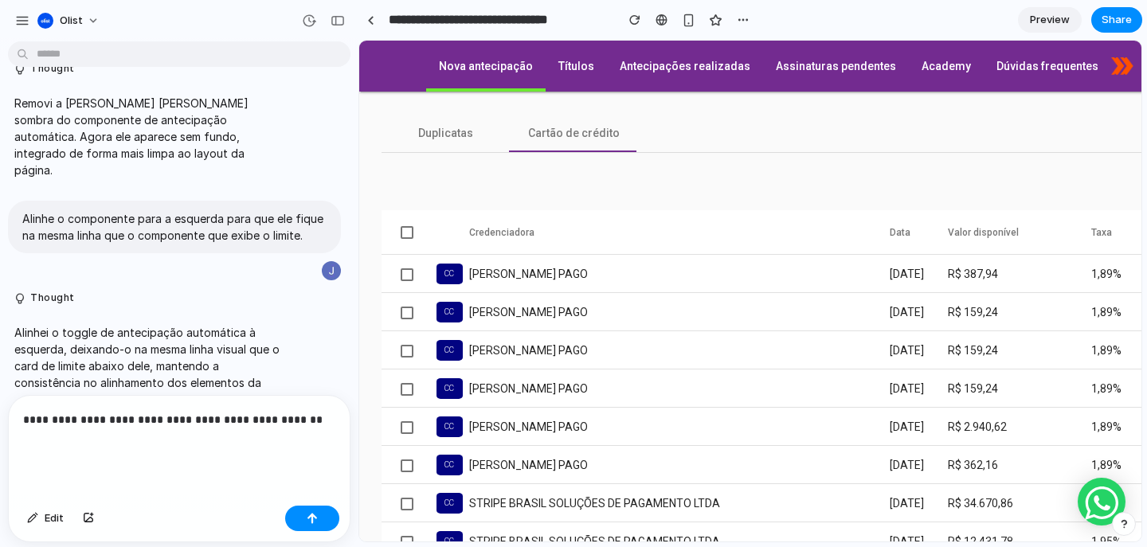
scroll to position [1317, 0]
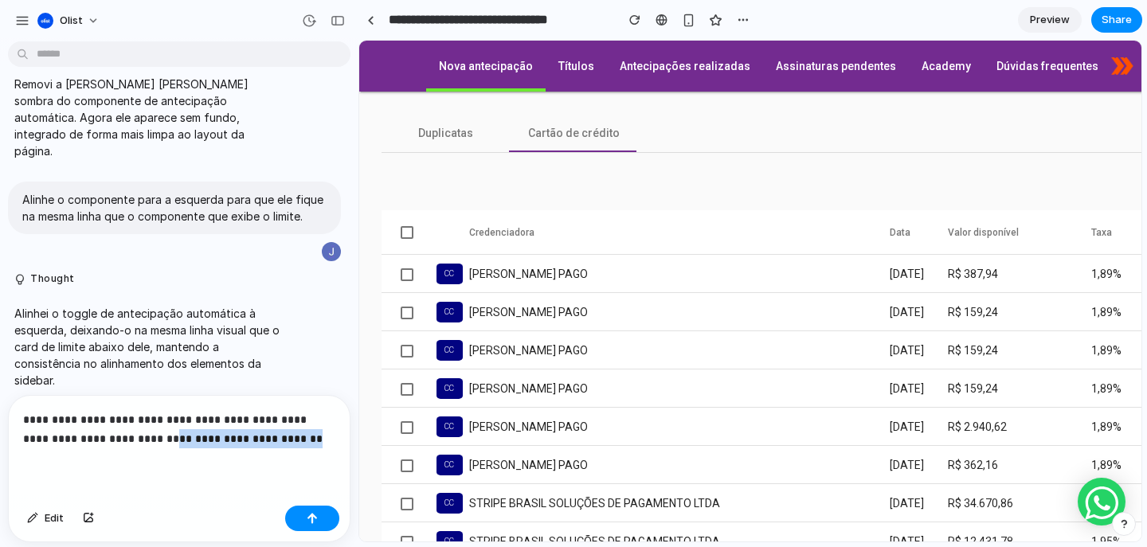
drag, startPoint x: 322, startPoint y: 427, endPoint x: 170, endPoint y: 426, distance: 152.1
click at [170, 426] on p "**********" at bounding box center [176, 429] width 306 height 38
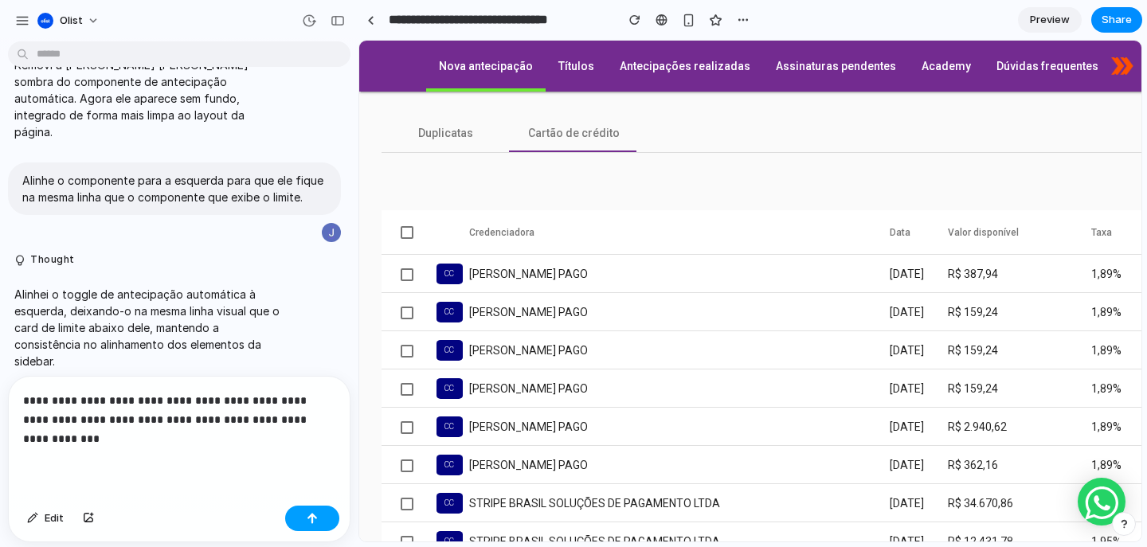
click at [300, 516] on button "button" at bounding box center [312, 518] width 54 height 25
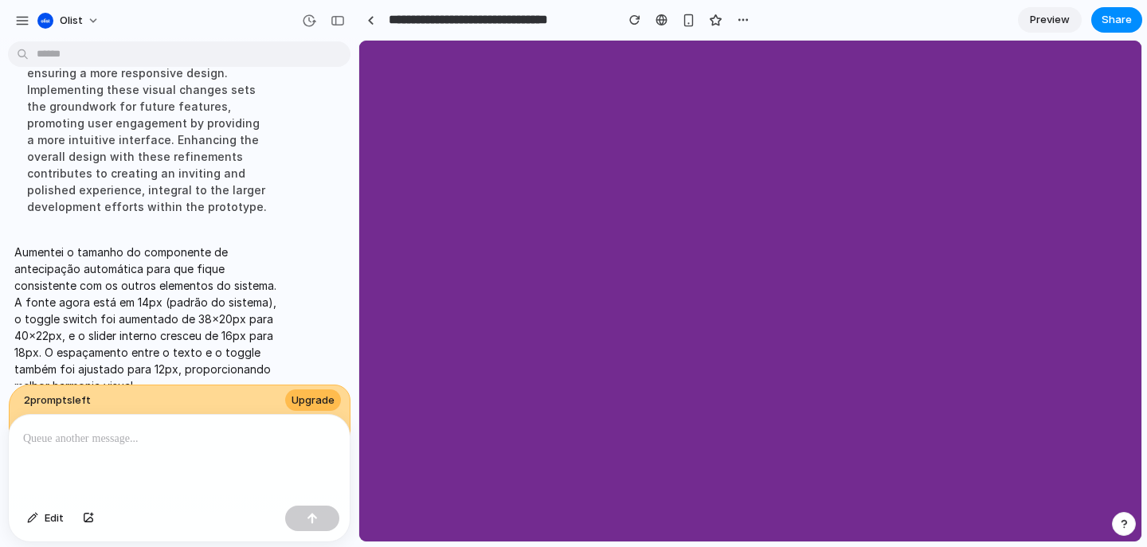
scroll to position [0, 0]
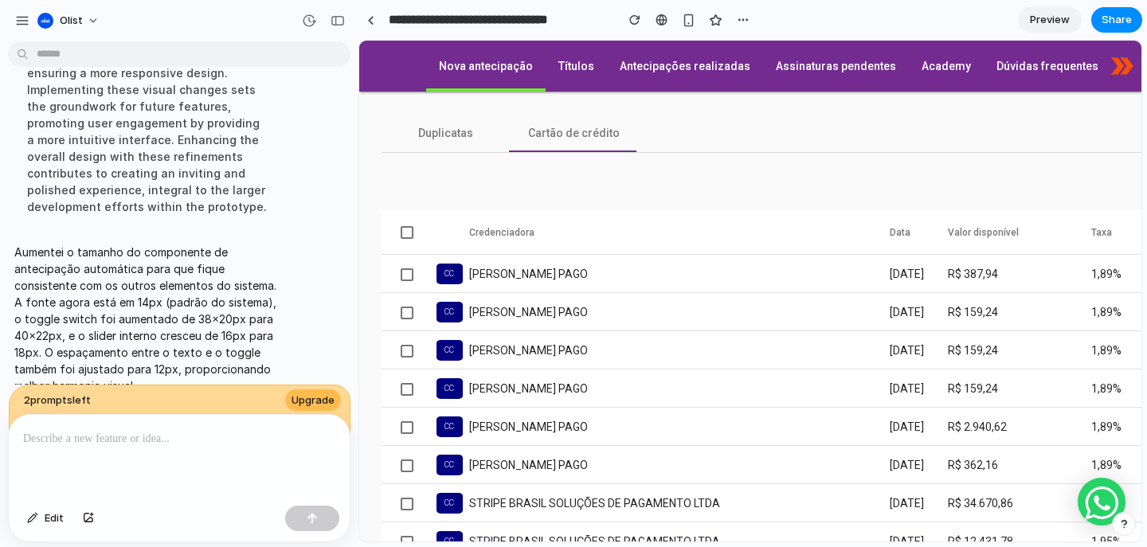
click at [1048, 18] on span "Preview" at bounding box center [1050, 20] width 40 height 16
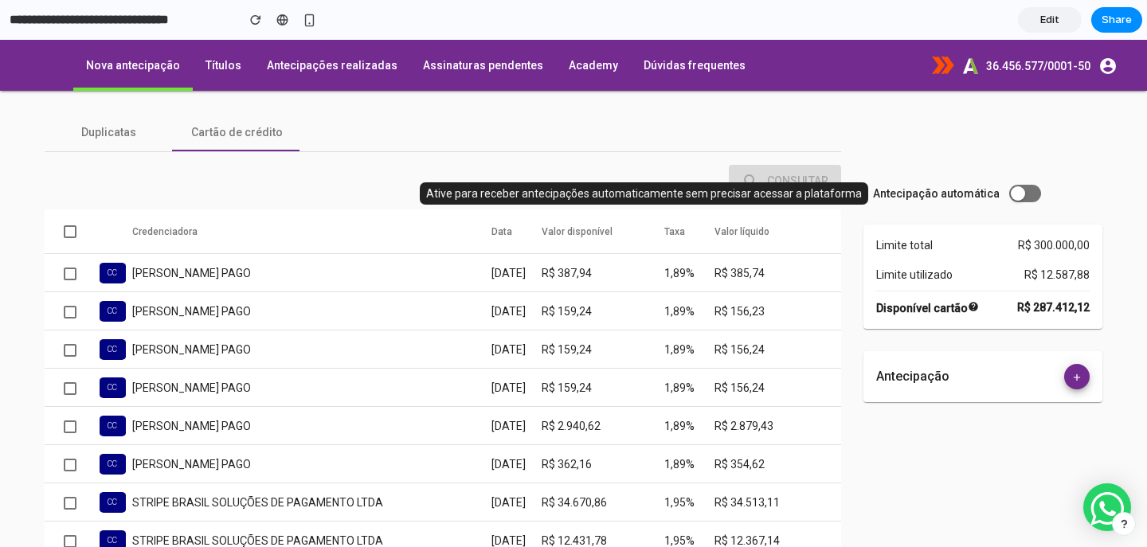
click at [1010, 191] on button "Toggle antecipação automática" at bounding box center [1025, 194] width 32 height 18
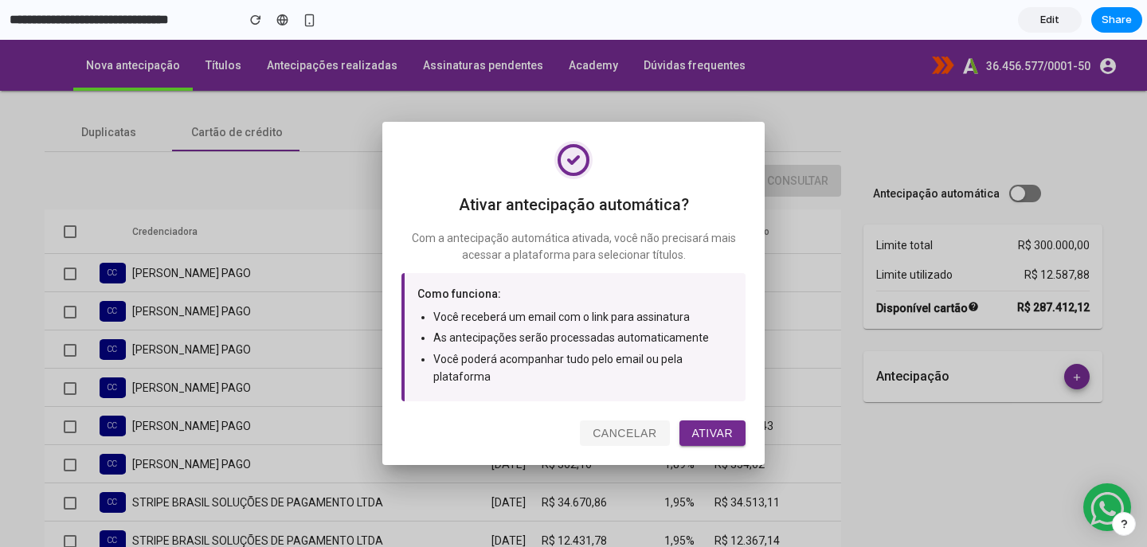
click at [635, 430] on button "Cancelar" at bounding box center [624, 432] width 89 height 25
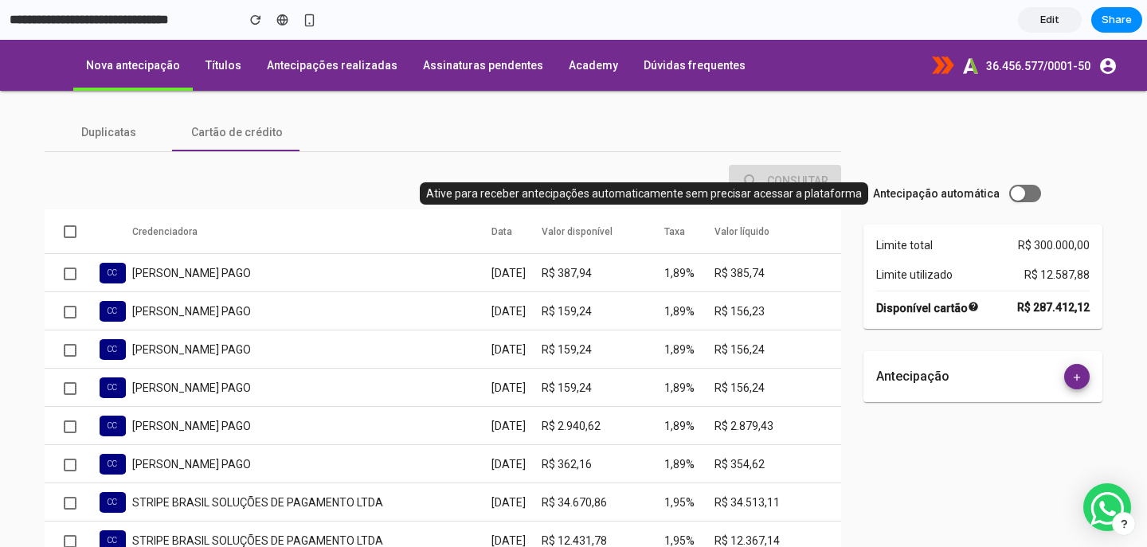
click at [1011, 197] on span "Toggle antecipação automática" at bounding box center [1018, 193] width 14 height 14
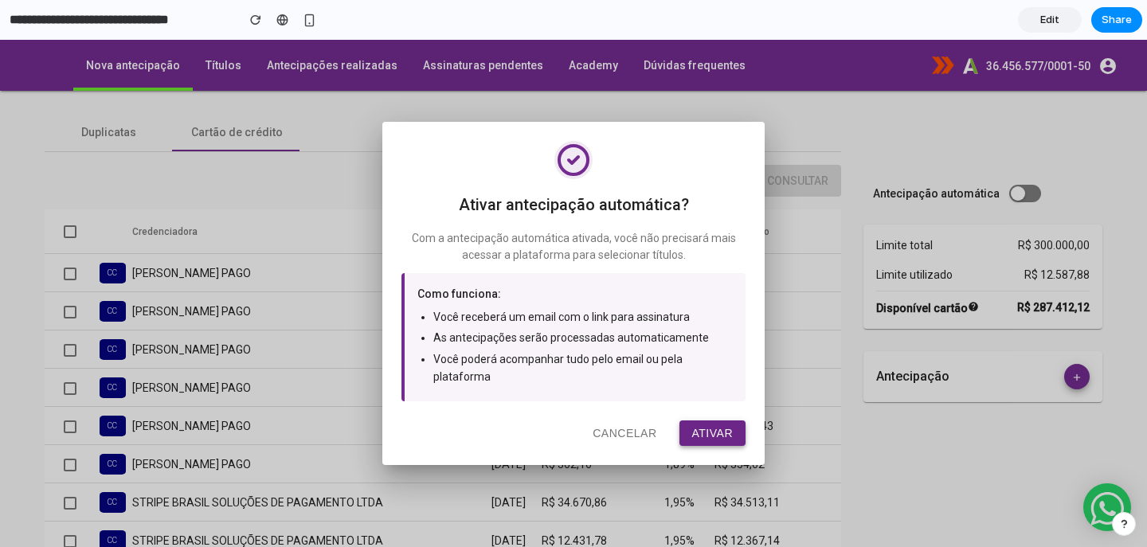
click at [728, 440] on button "Ativar" at bounding box center [712, 432] width 67 height 25
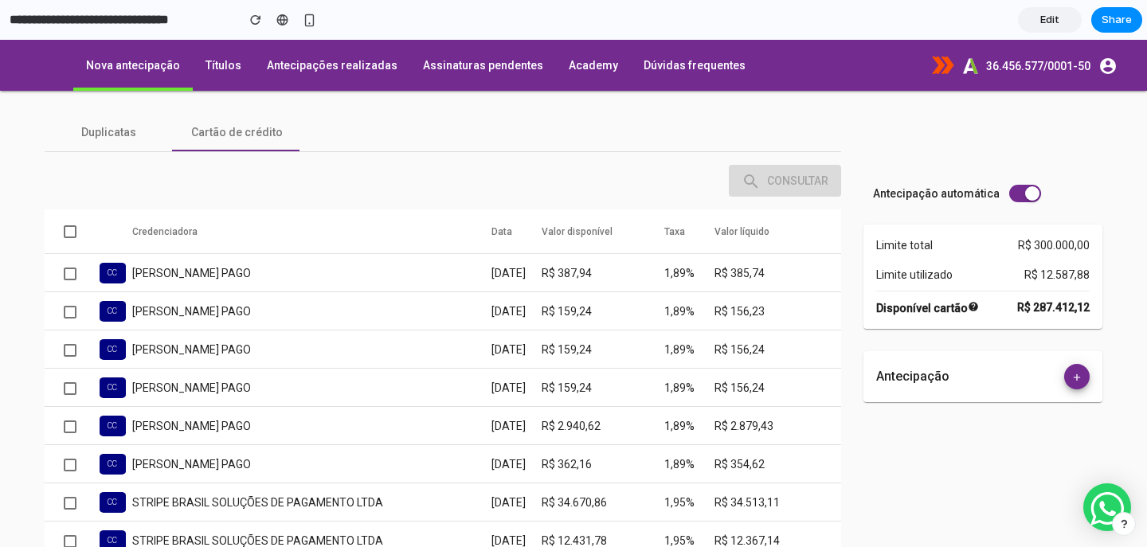
click at [1059, 11] on link "Edit" at bounding box center [1050, 19] width 64 height 25
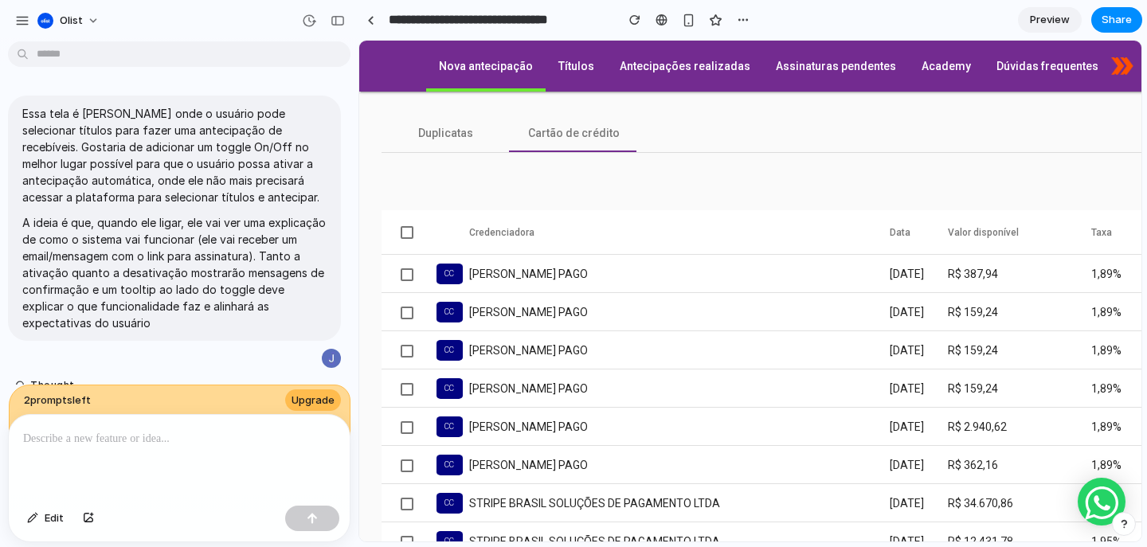
scroll to position [1641, 0]
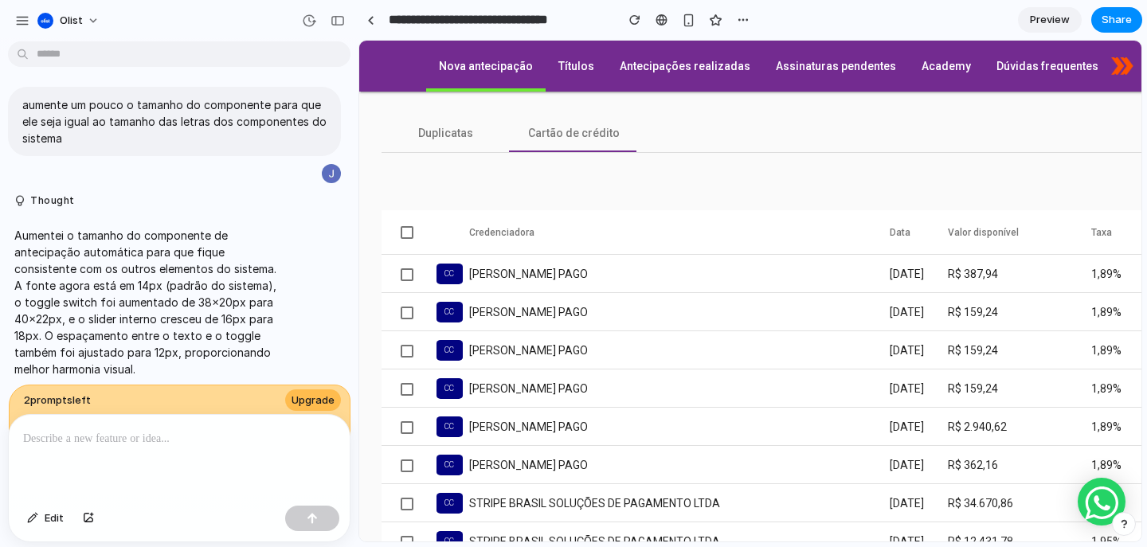
click at [199, 441] on div at bounding box center [179, 457] width 341 height 84
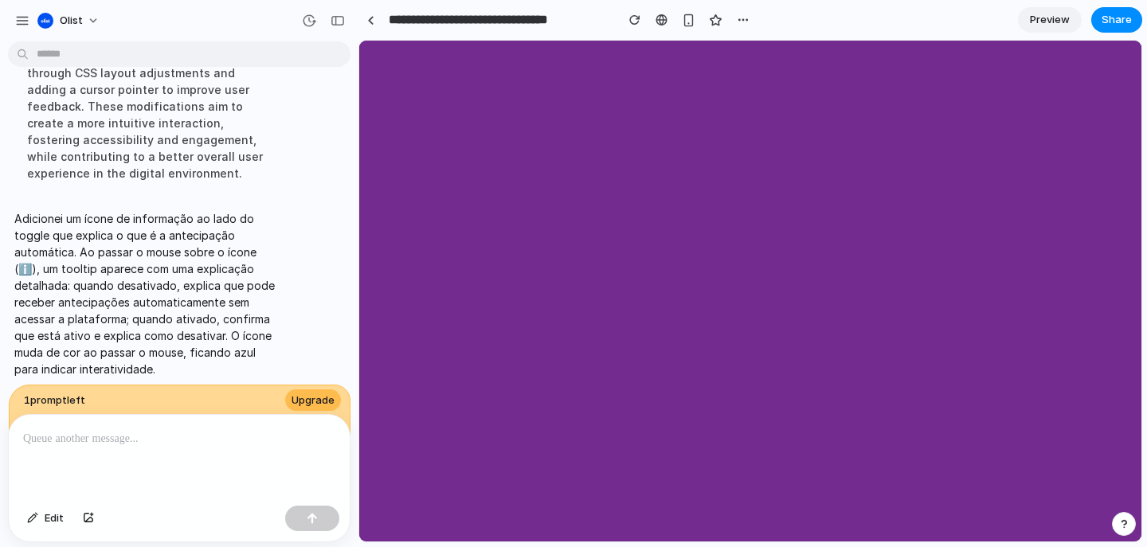
scroll to position [0, 0]
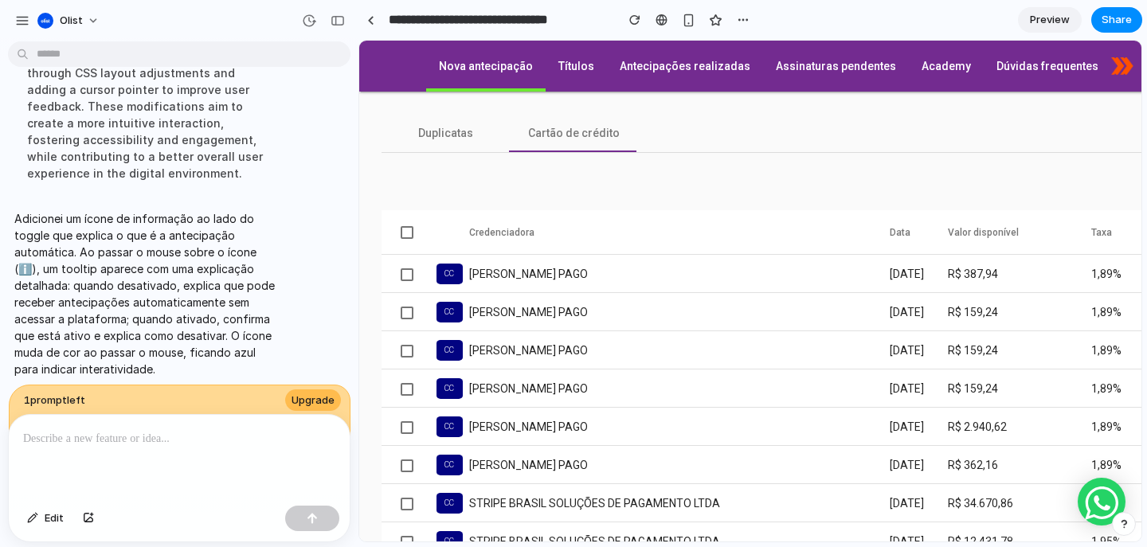
click at [1059, 14] on span "Preview" at bounding box center [1050, 20] width 40 height 16
